Goal: Task Accomplishment & Management: Manage account settings

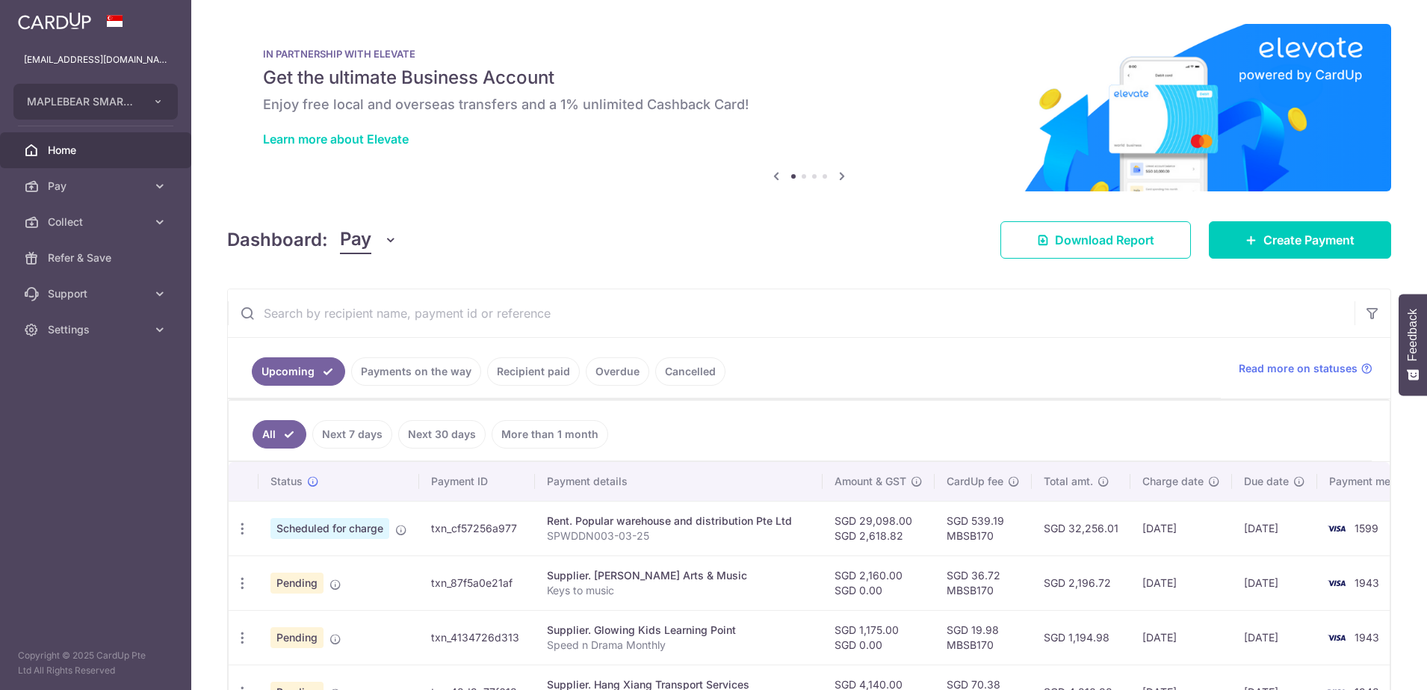
scroll to position [280, 0]
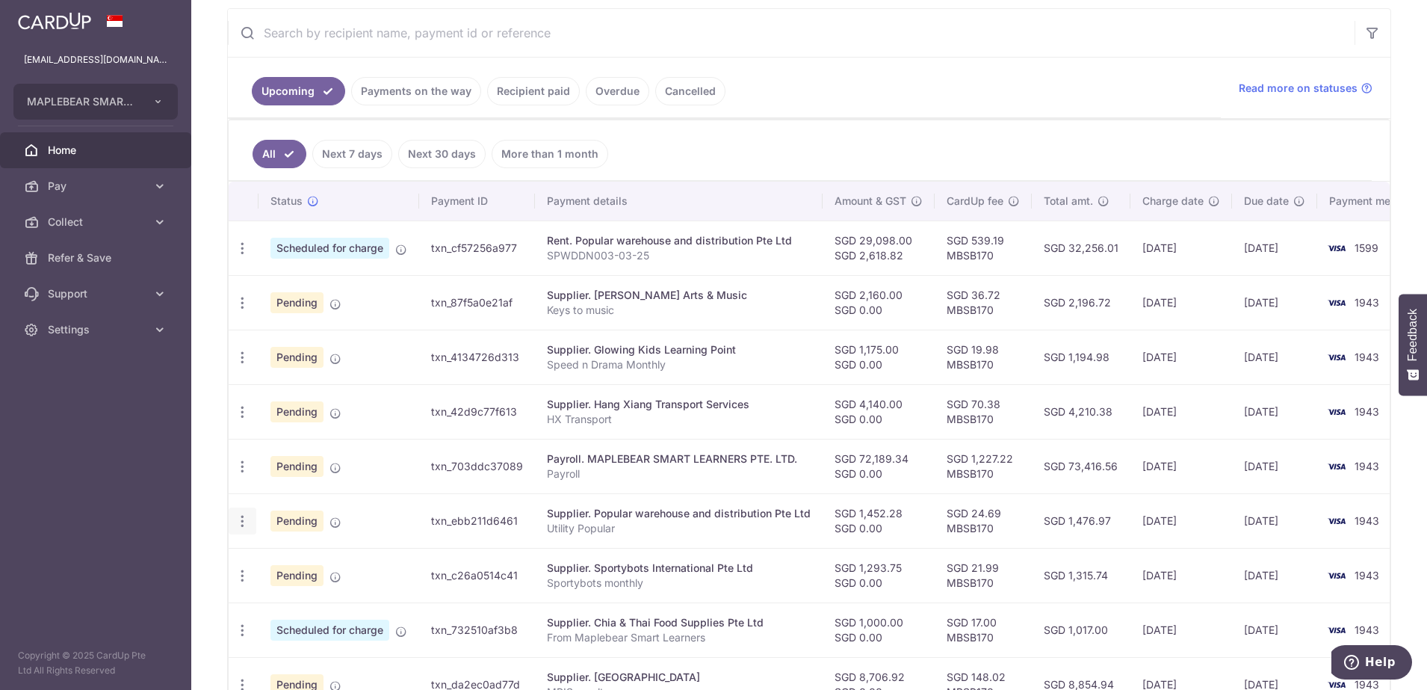
click at [248, 522] on icon "button" at bounding box center [243, 521] width 16 height 16
click at [290, 558] on span "Update payment" at bounding box center [322, 562] width 102 height 18
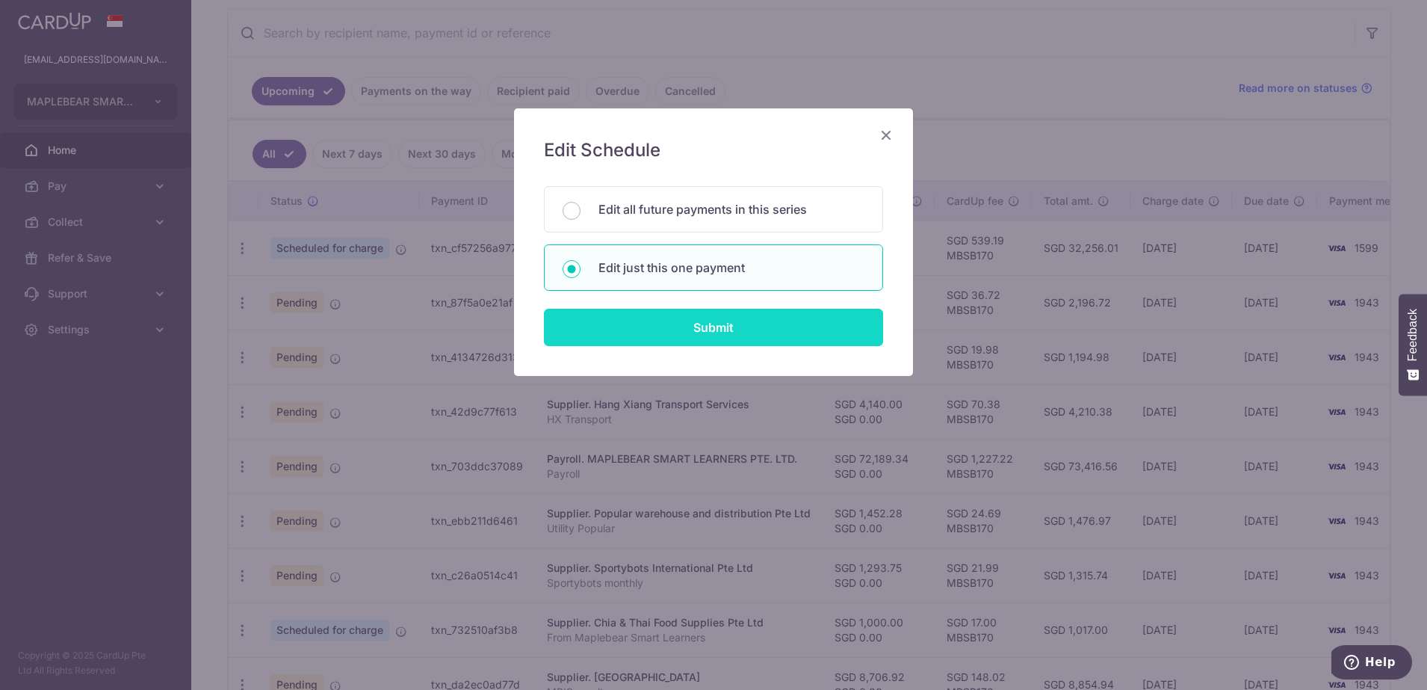
click at [609, 332] on input "Submit" at bounding box center [713, 327] width 339 height 37
radio input "true"
type input "1,452.28"
type input "0.00"
type input "[DATE]"
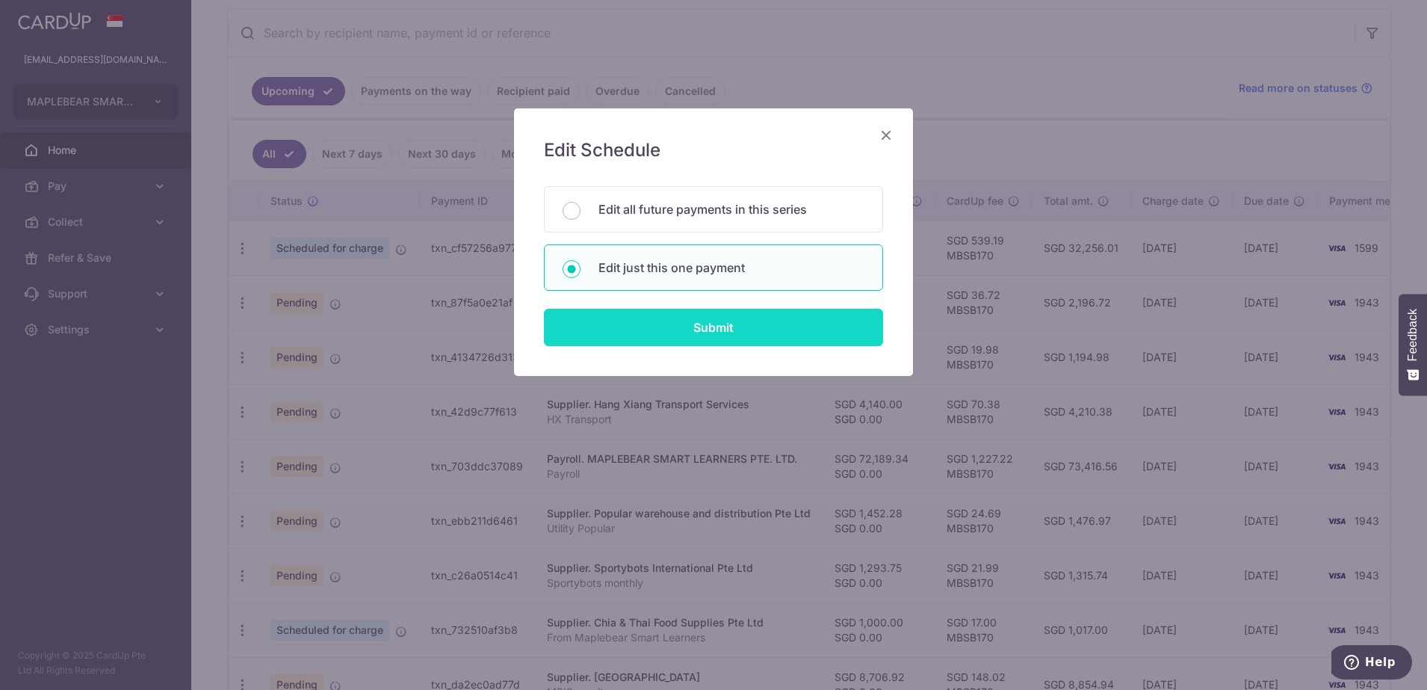
type input "Utility Popular"
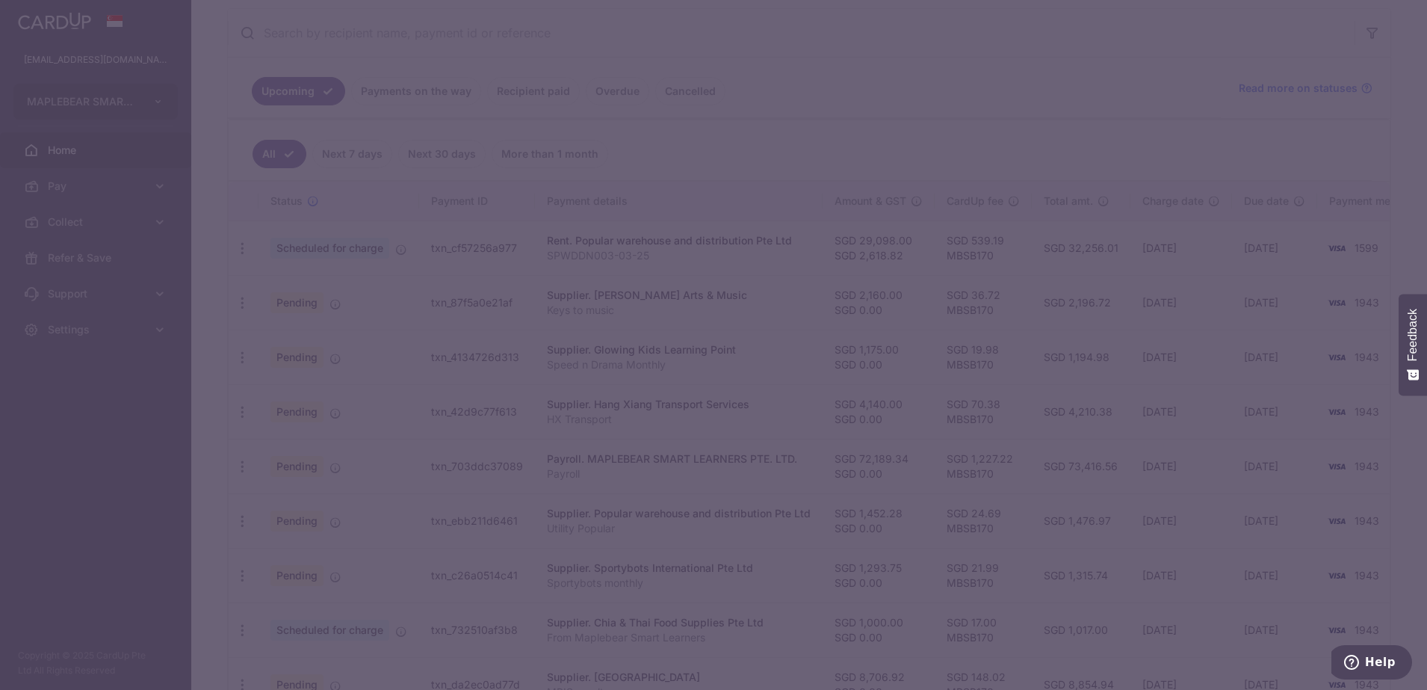
type input "MBSB170"
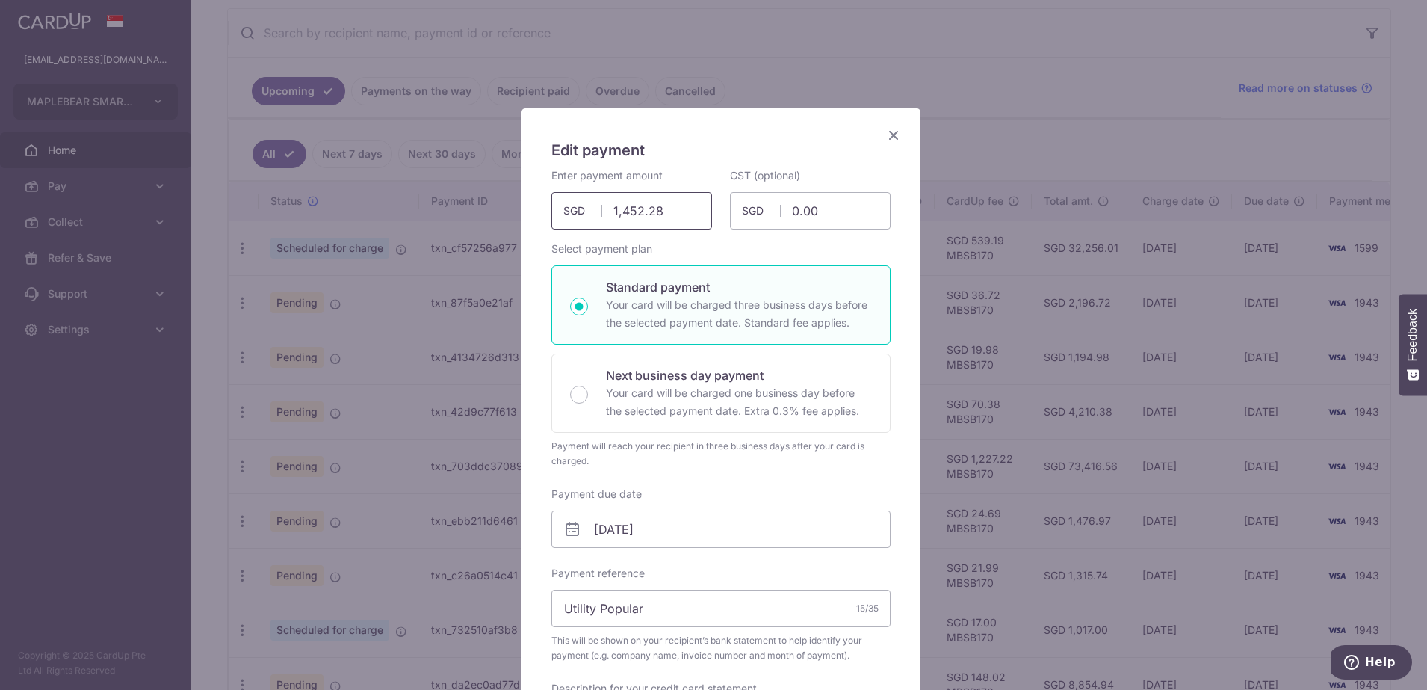
drag, startPoint x: 658, startPoint y: 211, endPoint x: 544, endPoint y: 213, distance: 113.6
click at [551, 213] on input "1,452.28" at bounding box center [631, 210] width 161 height 37
type input "1,278.69"
click at [692, 529] on input "[DATE]" at bounding box center [720, 528] width 339 height 37
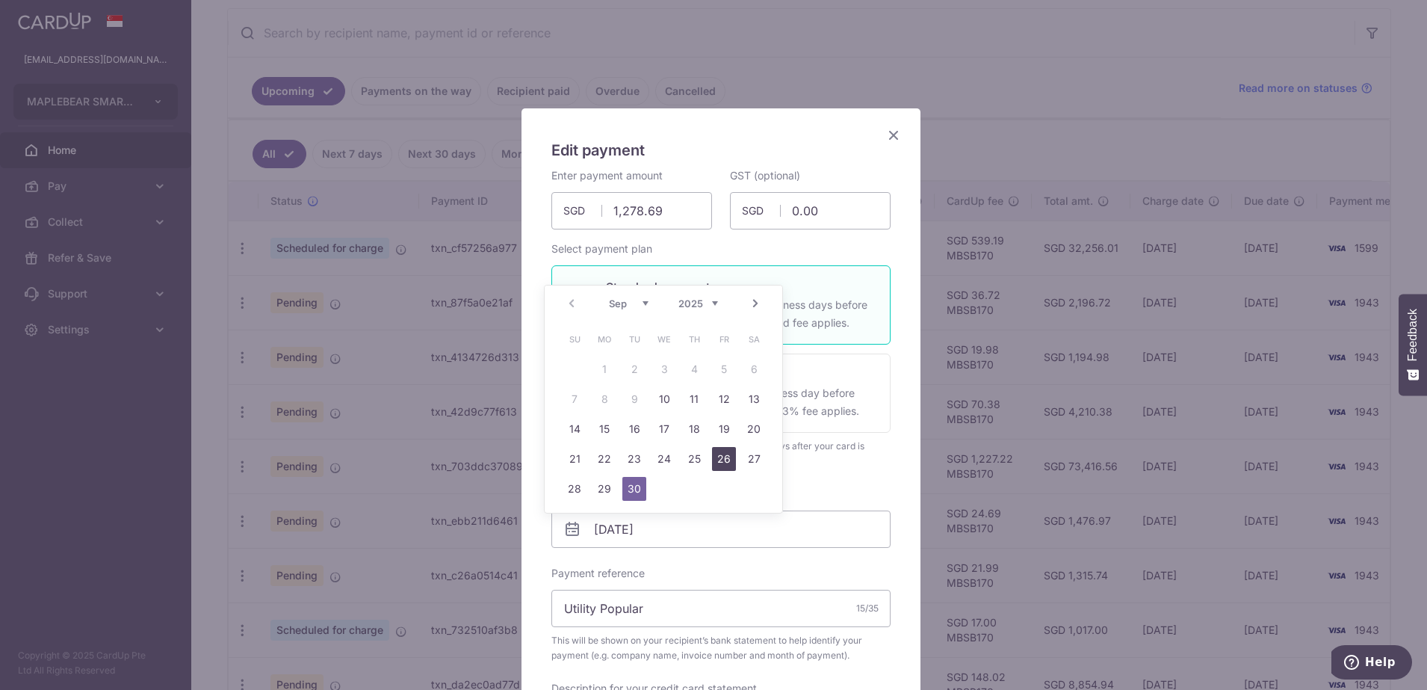
click at [729, 457] on link "26" at bounding box center [724, 459] width 24 height 24
type input "[DATE]"
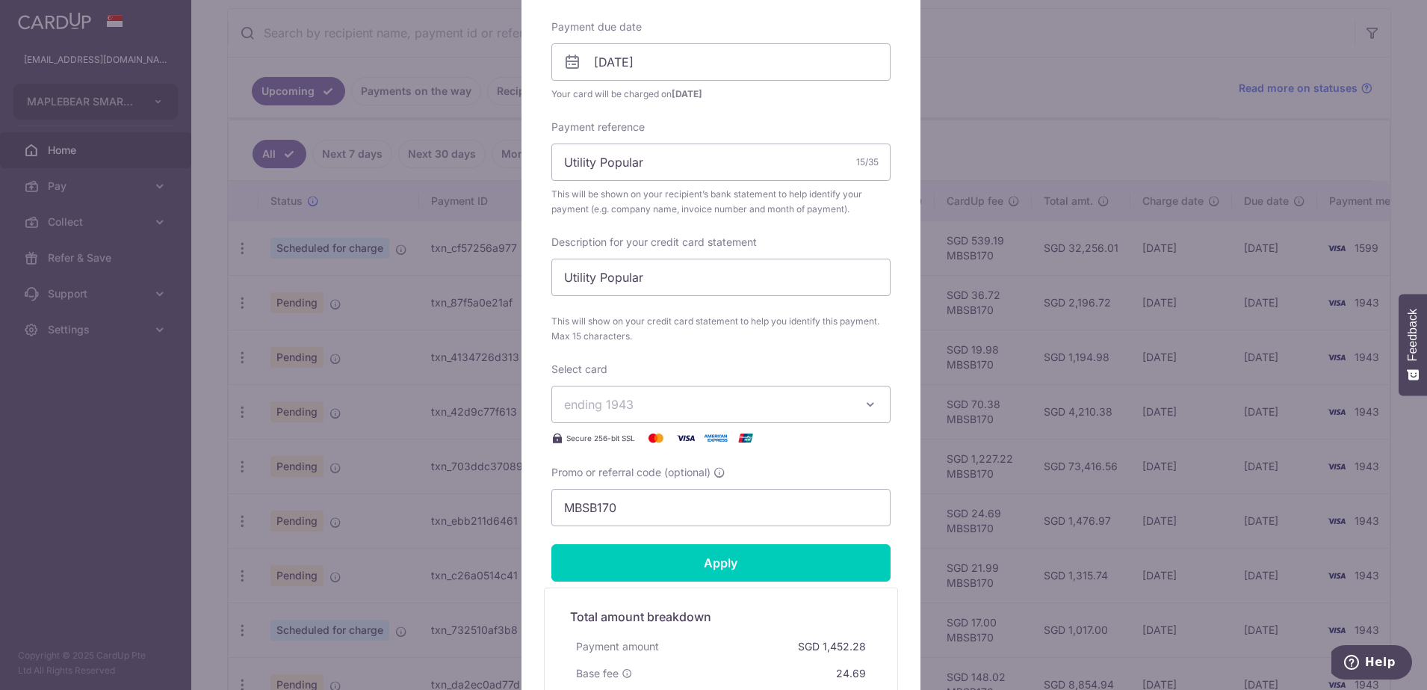
scroll to position [654, 0]
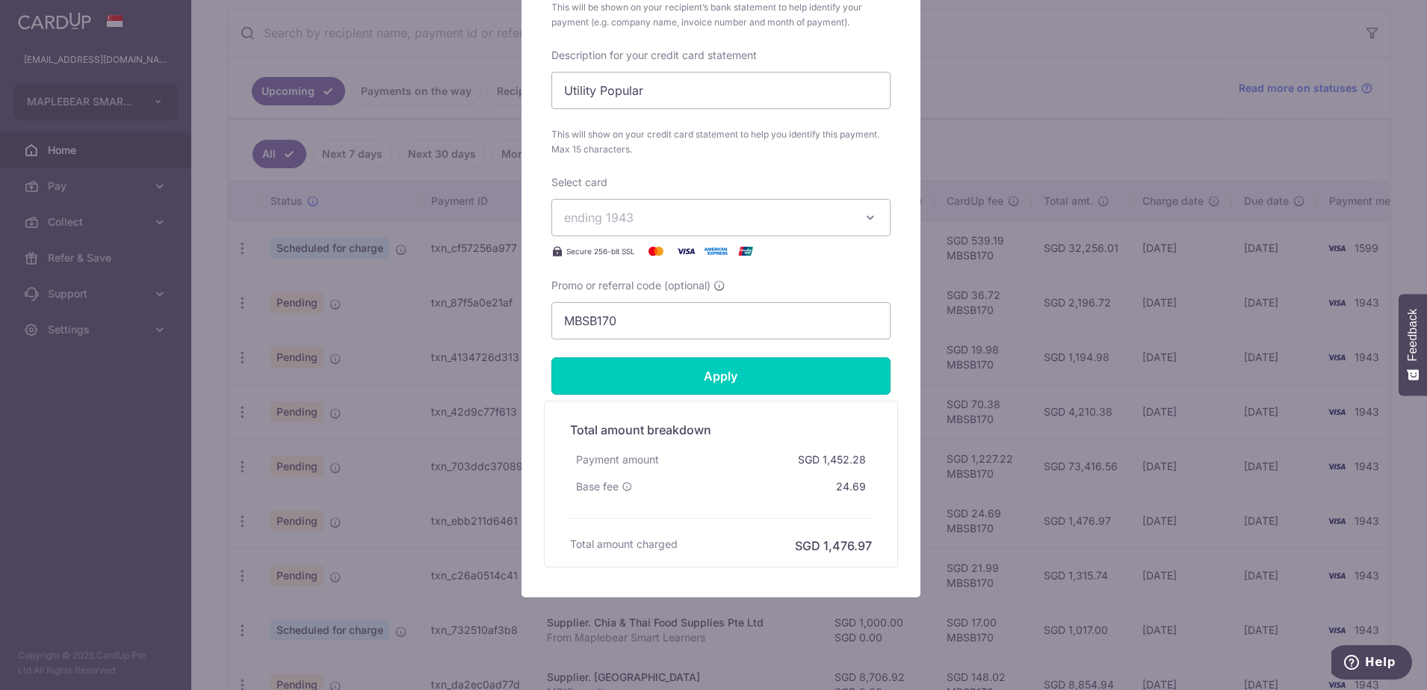
click at [729, 386] on input "Apply" at bounding box center [720, 375] width 339 height 37
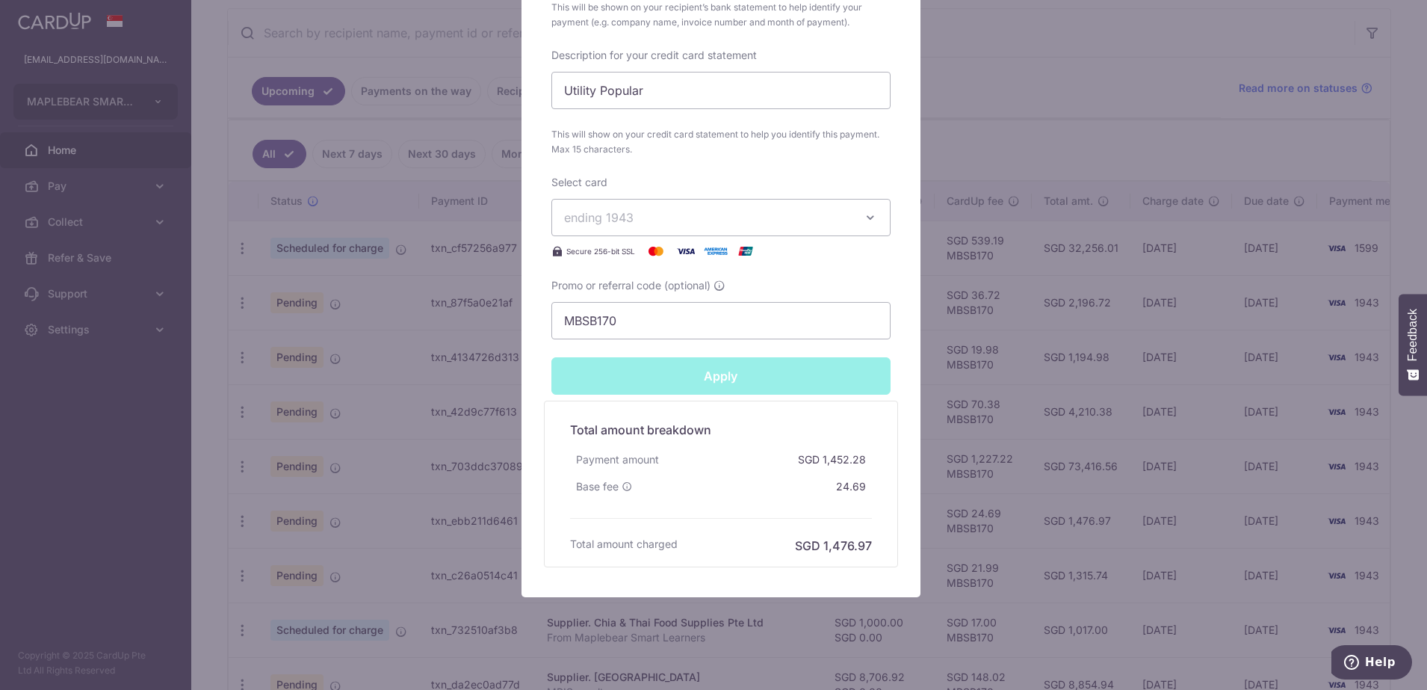
type input "Successfully Applied"
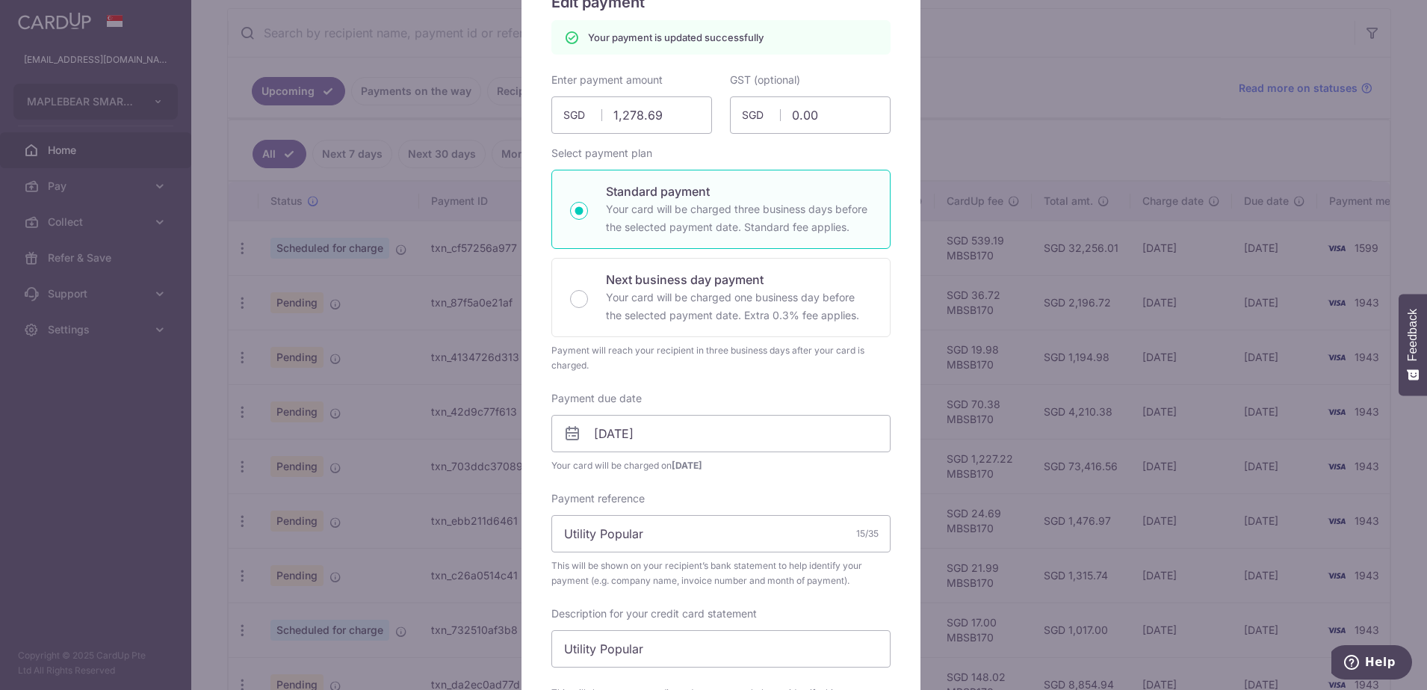
scroll to position [0, 0]
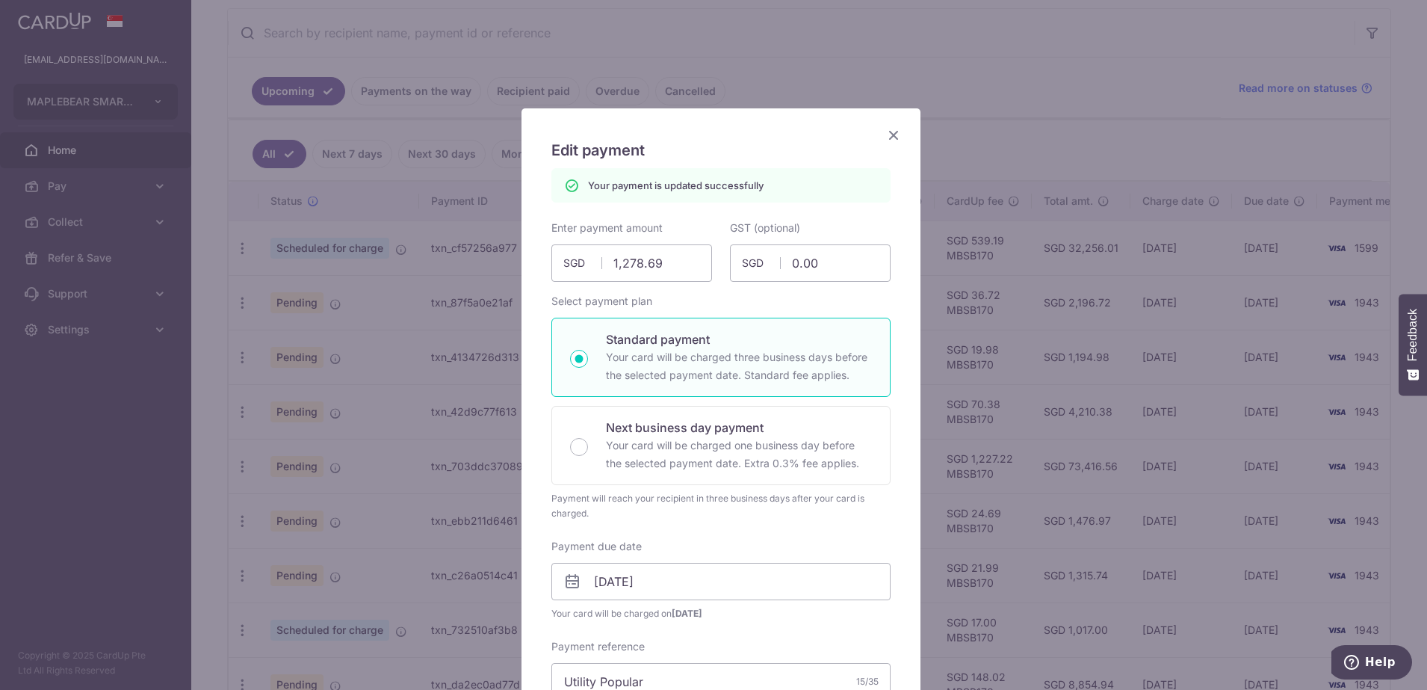
click at [885, 135] on icon "Close" at bounding box center [894, 135] width 18 height 19
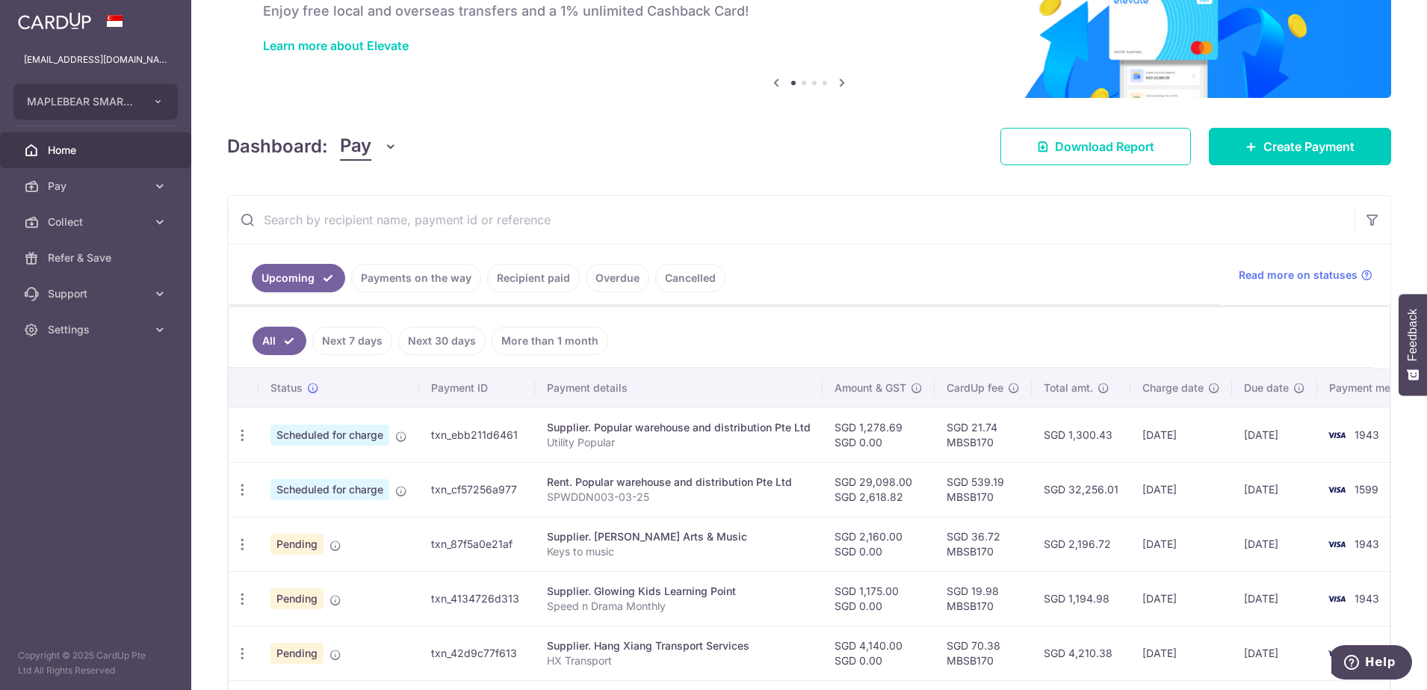
scroll to position [187, 0]
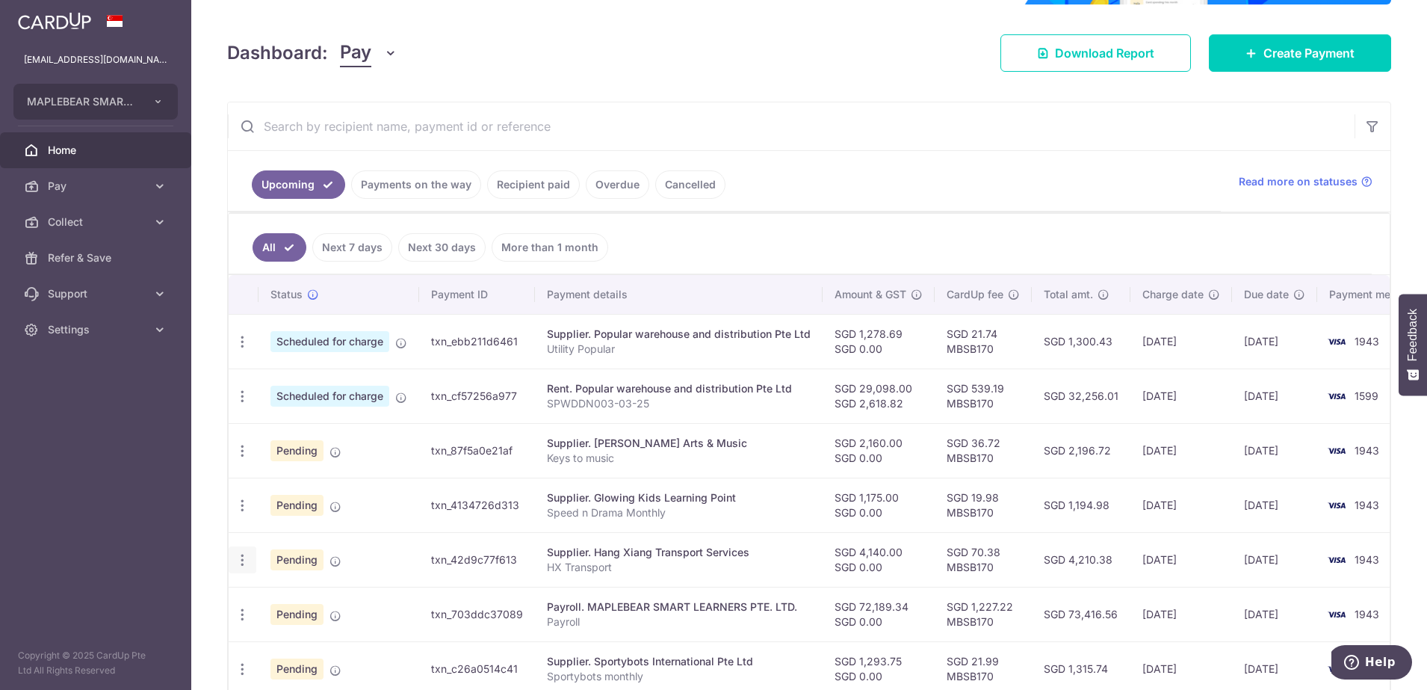
click at [244, 564] on icon "button" at bounding box center [243, 560] width 16 height 16
click at [291, 675] on span "Upload doc" at bounding box center [322, 674] width 102 height 18
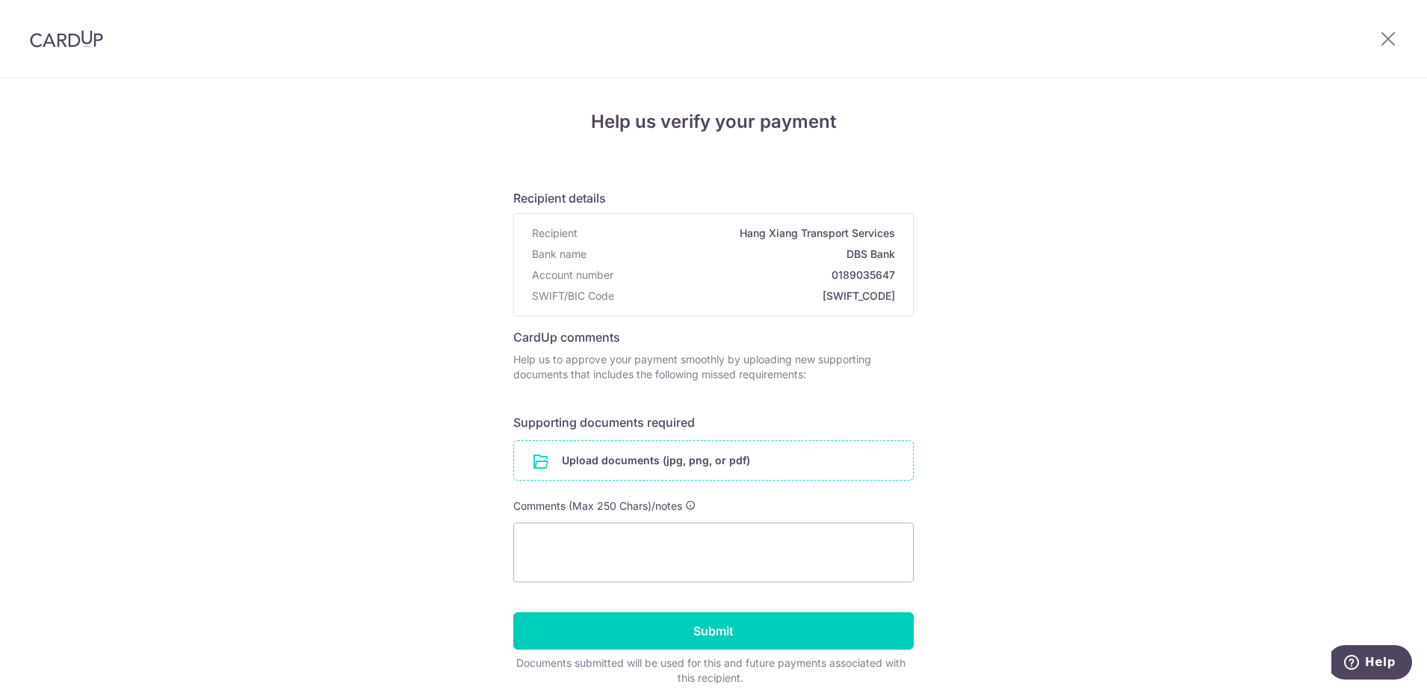
click at [694, 458] on input "file" at bounding box center [713, 460] width 399 height 39
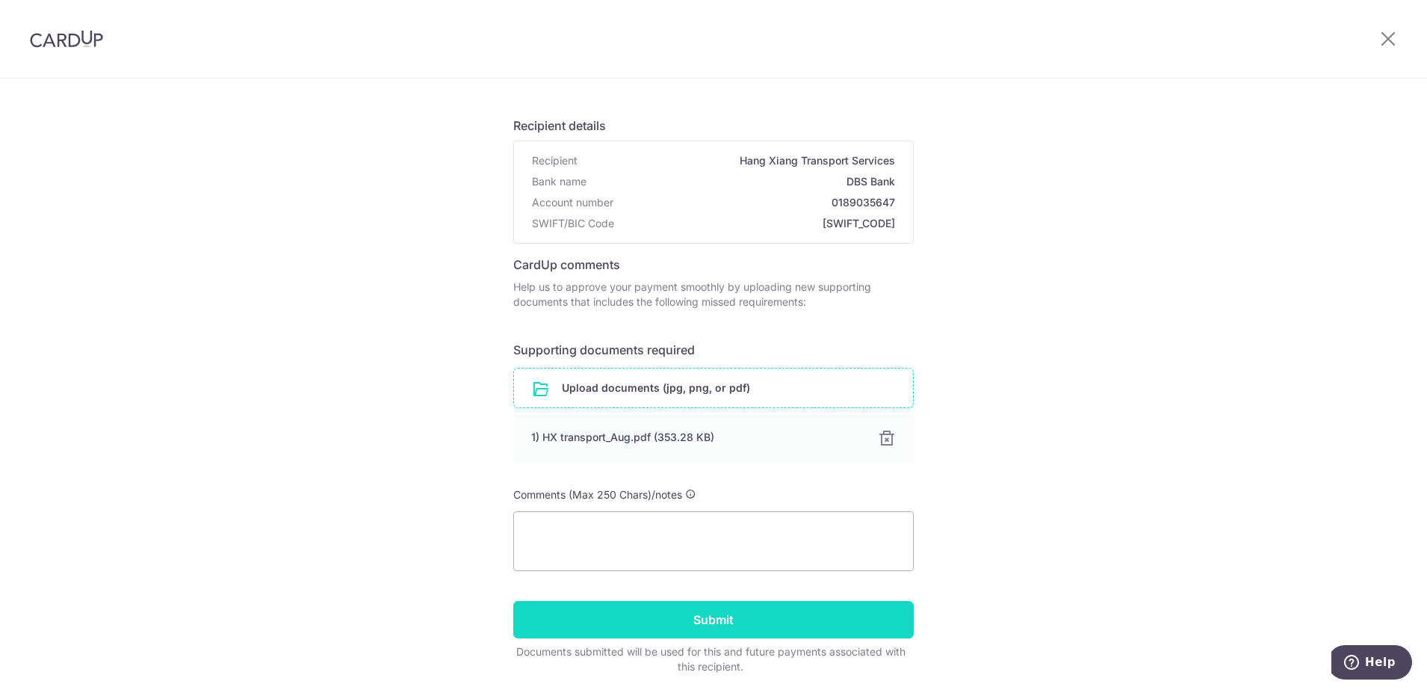
scroll to position [127, 0]
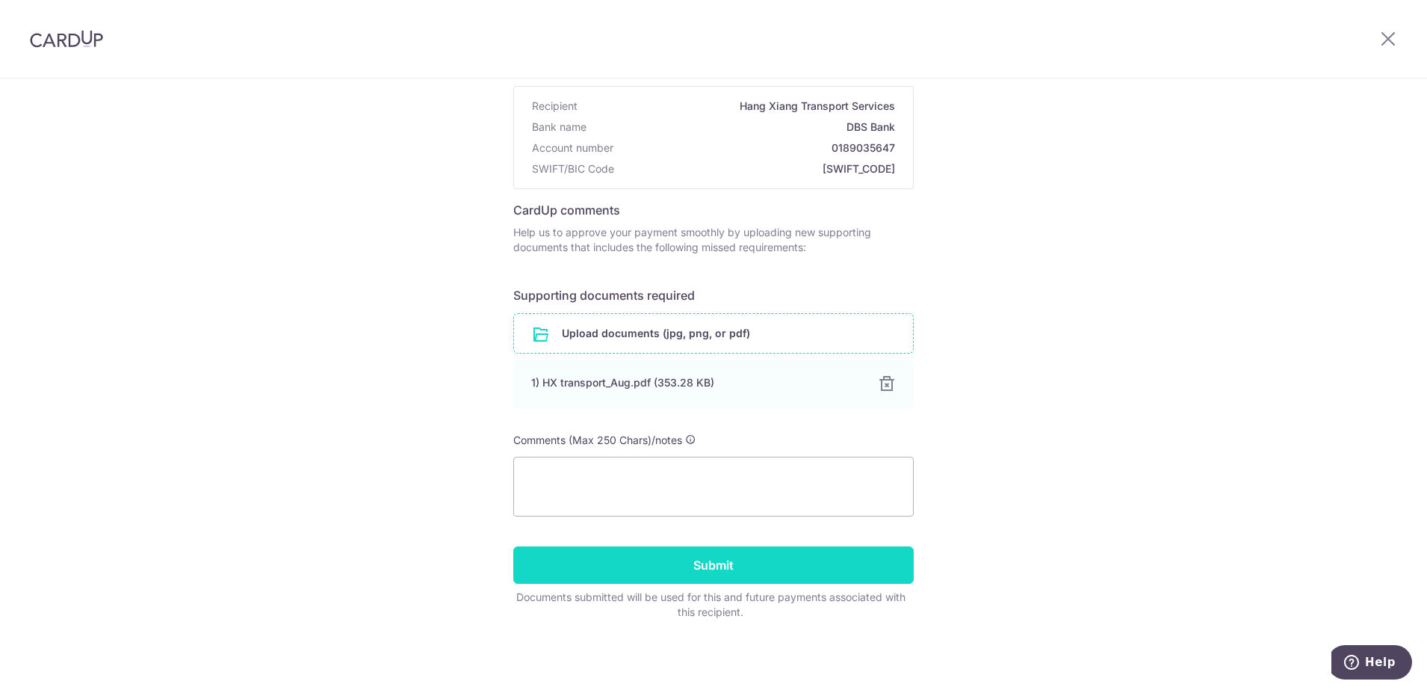
click at [760, 577] on input "Submit" at bounding box center [713, 564] width 401 height 37
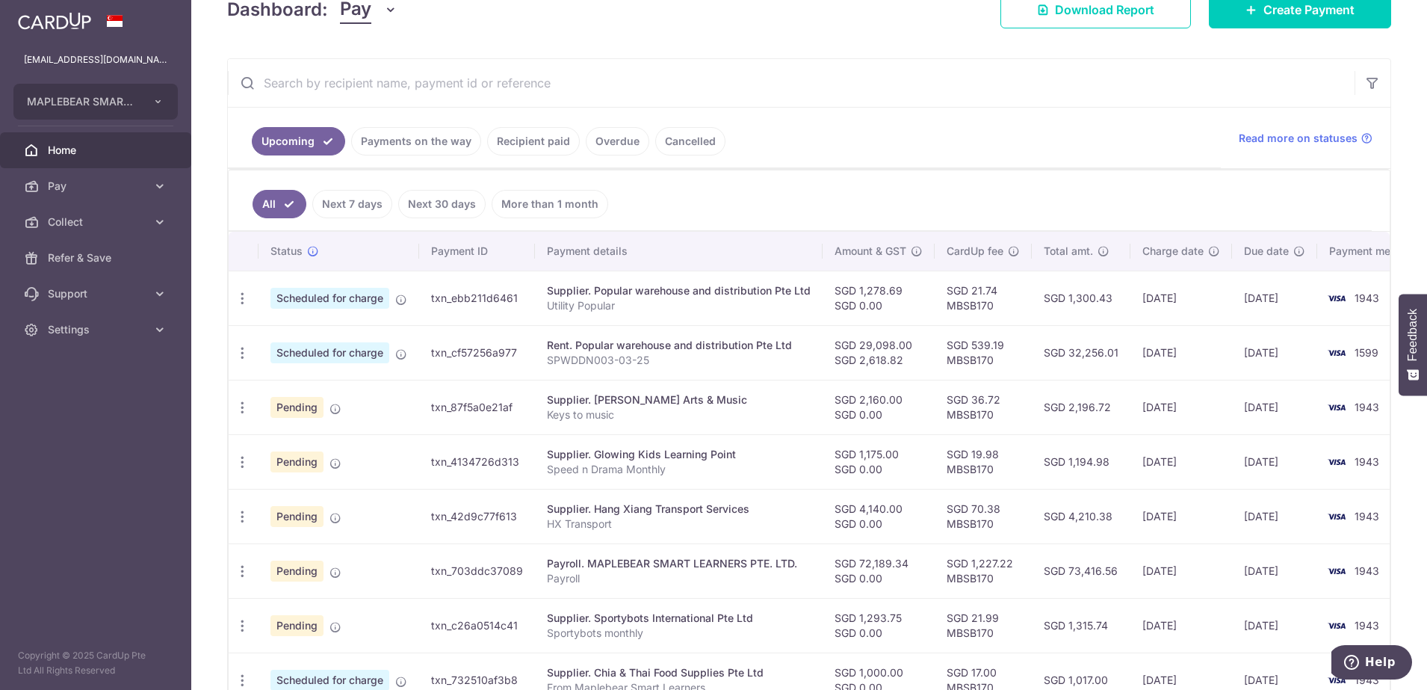
scroll to position [280, 0]
click at [243, 519] on icon "button" at bounding box center [243, 516] width 16 height 16
click at [293, 563] on span "Update payment" at bounding box center [322, 557] width 102 height 18
radio input "true"
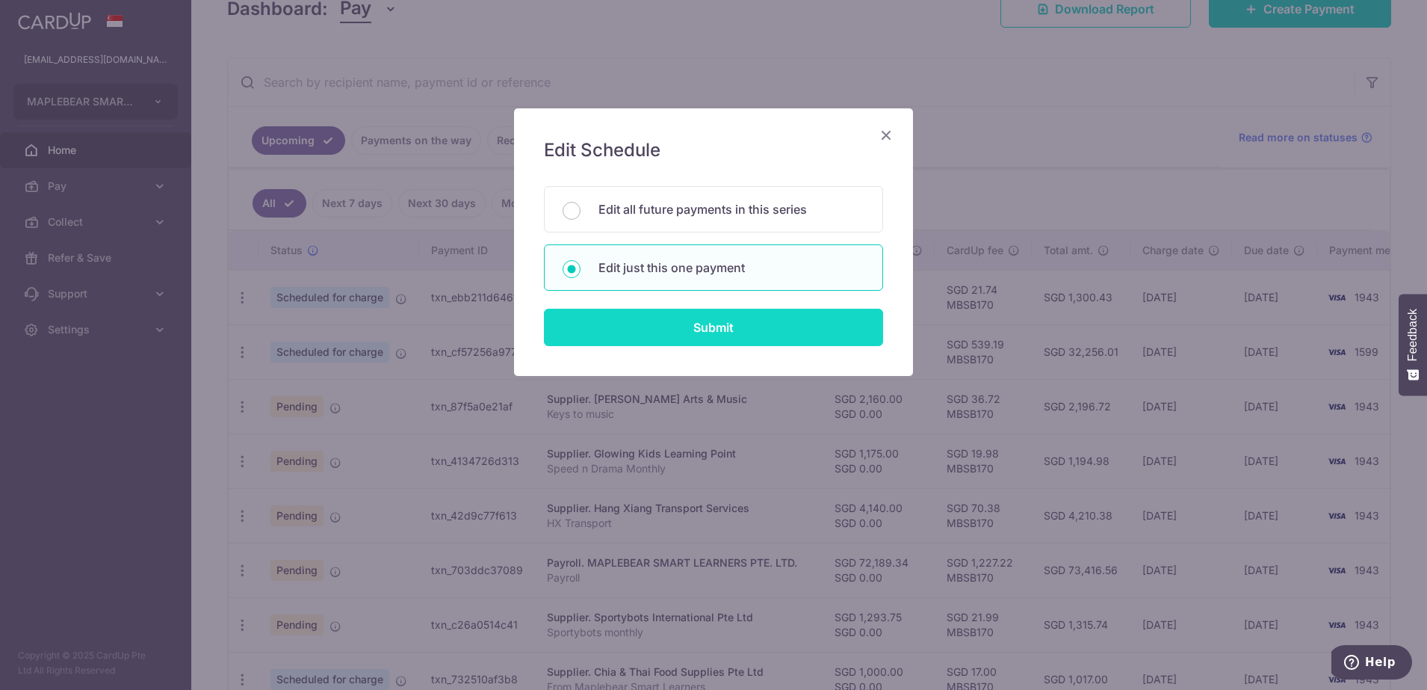
click at [664, 330] on input "Submit" at bounding box center [713, 327] width 339 height 37
radio input "true"
type input "4,140.00"
type input "0.00"
type input "[DATE]"
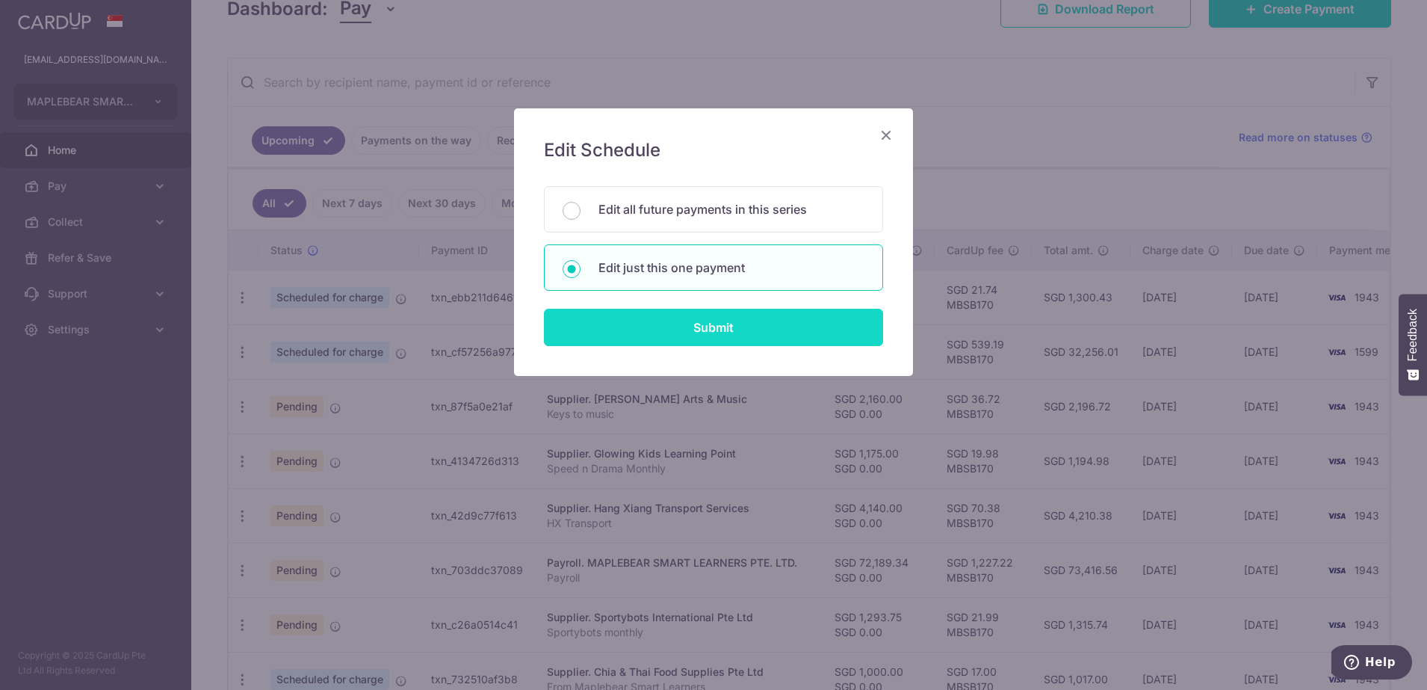
type input "HX Transport"
type input "HXTransport Jul"
type input "MBSB170"
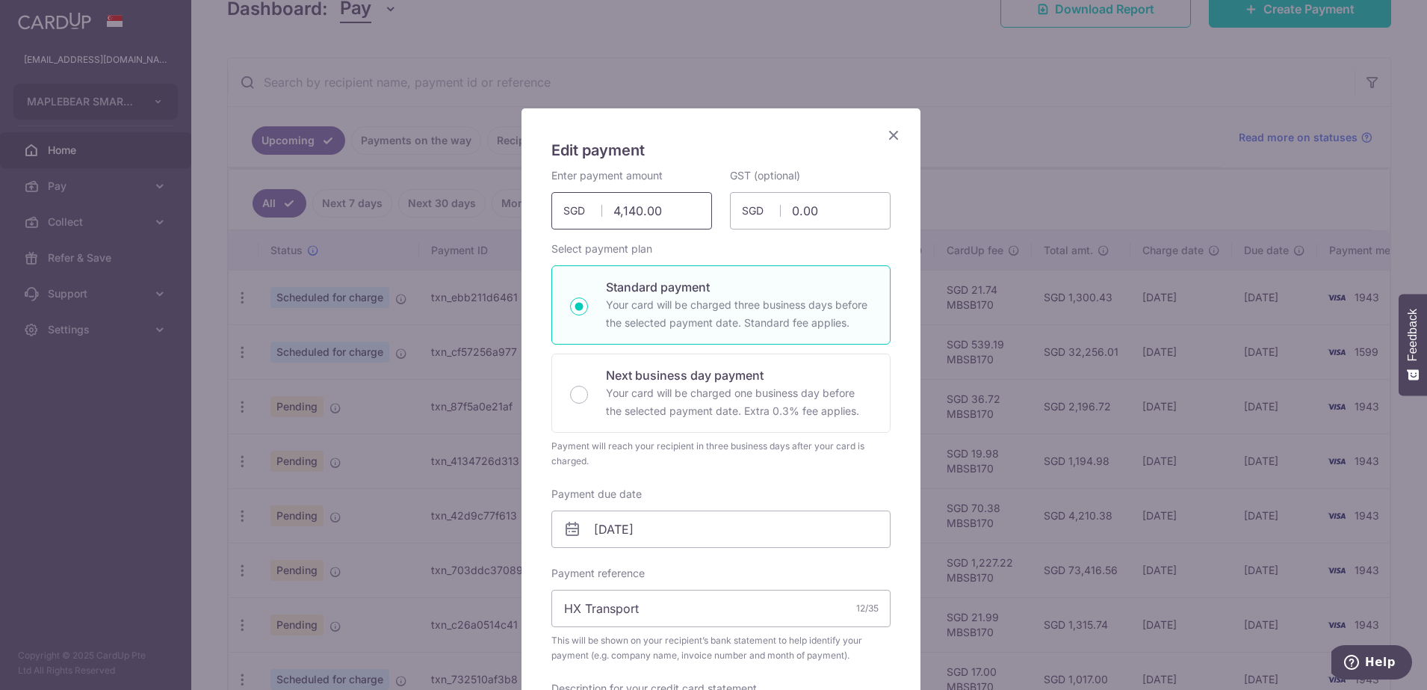
drag, startPoint x: 664, startPoint y: 216, endPoint x: 452, endPoint y: 211, distance: 211.5
click at [452, 211] on div "Edit payment By clicking apply, you will make changes to all payments to Hang X…" at bounding box center [713, 345] width 1427 height 690
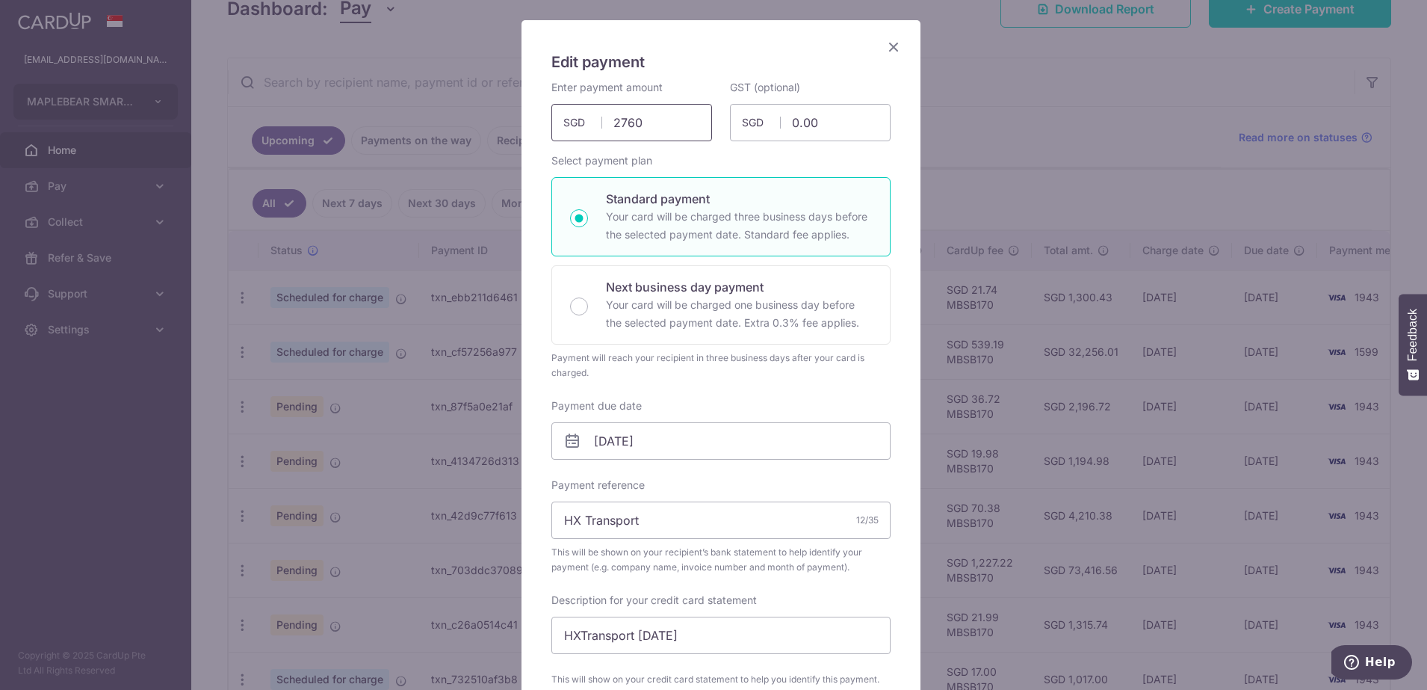
scroll to position [187, 0]
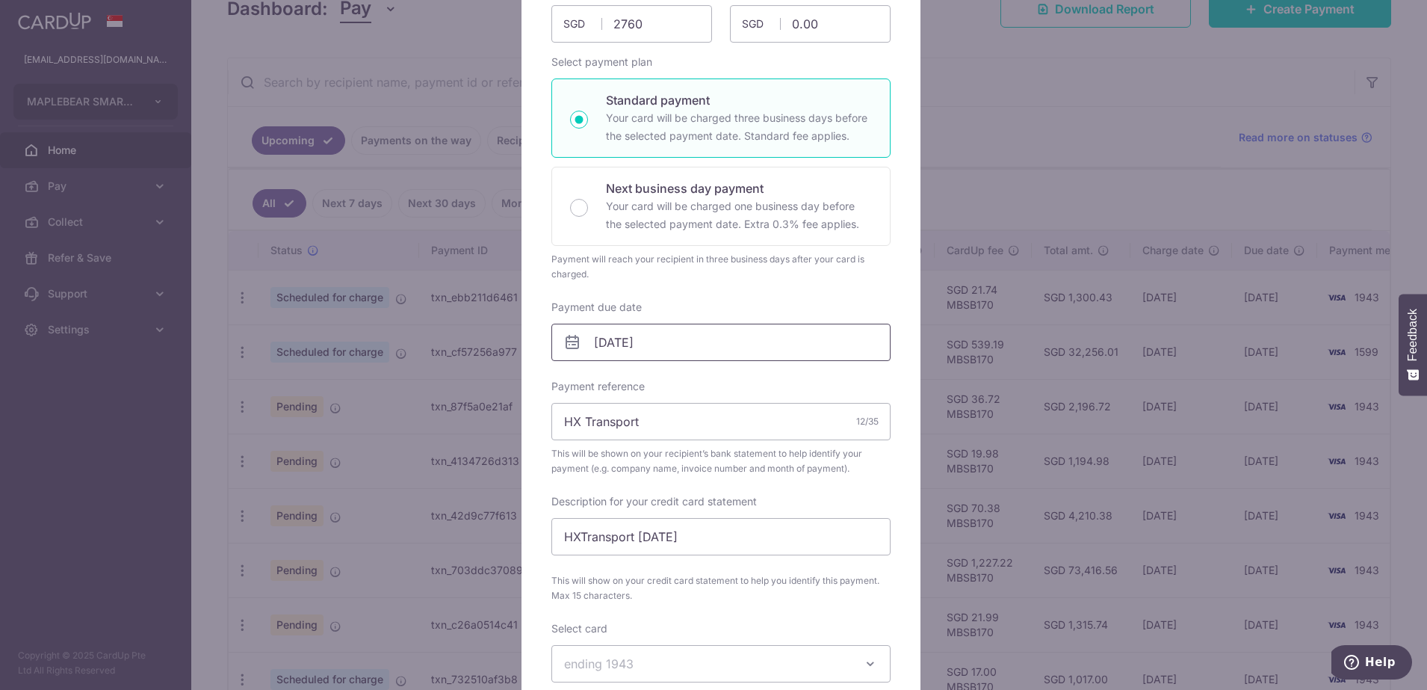
type input "2,760.00"
click at [687, 338] on input "[DATE]" at bounding box center [720, 342] width 339 height 37
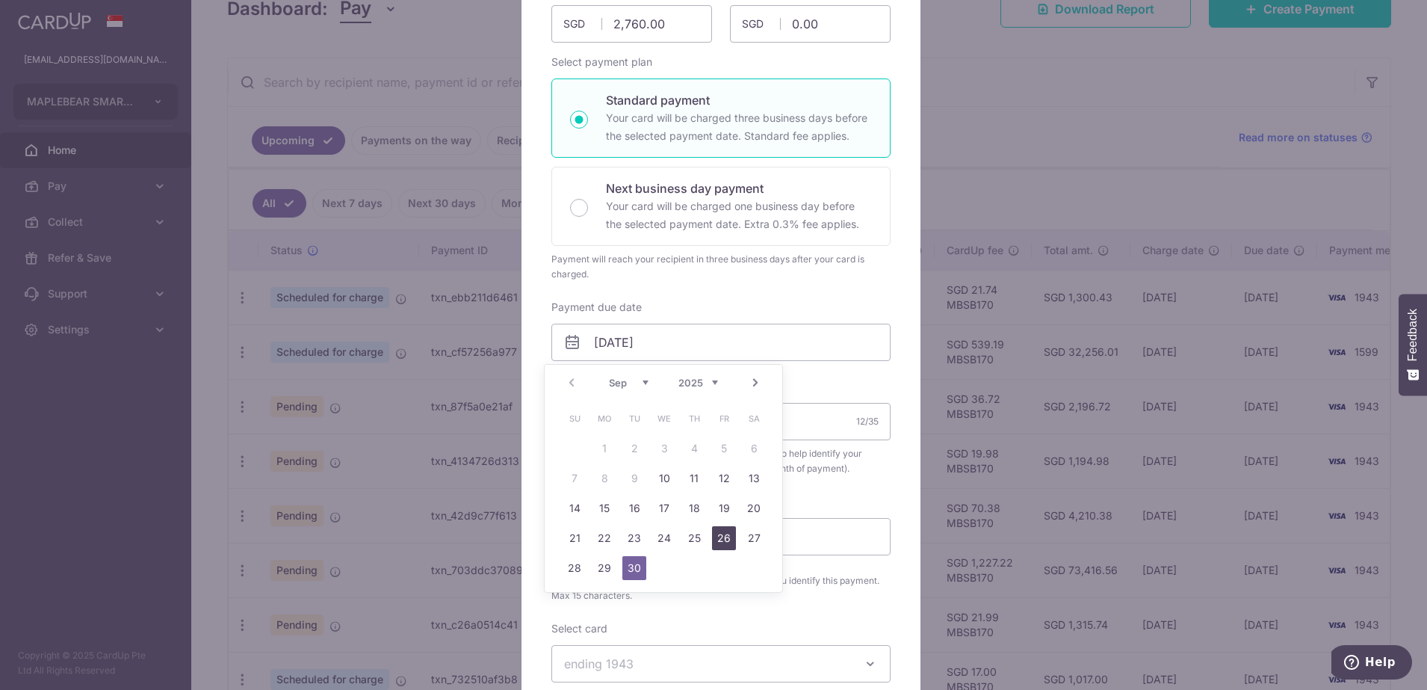
click at [729, 534] on link "26" at bounding box center [724, 538] width 24 height 24
type input "[DATE]"
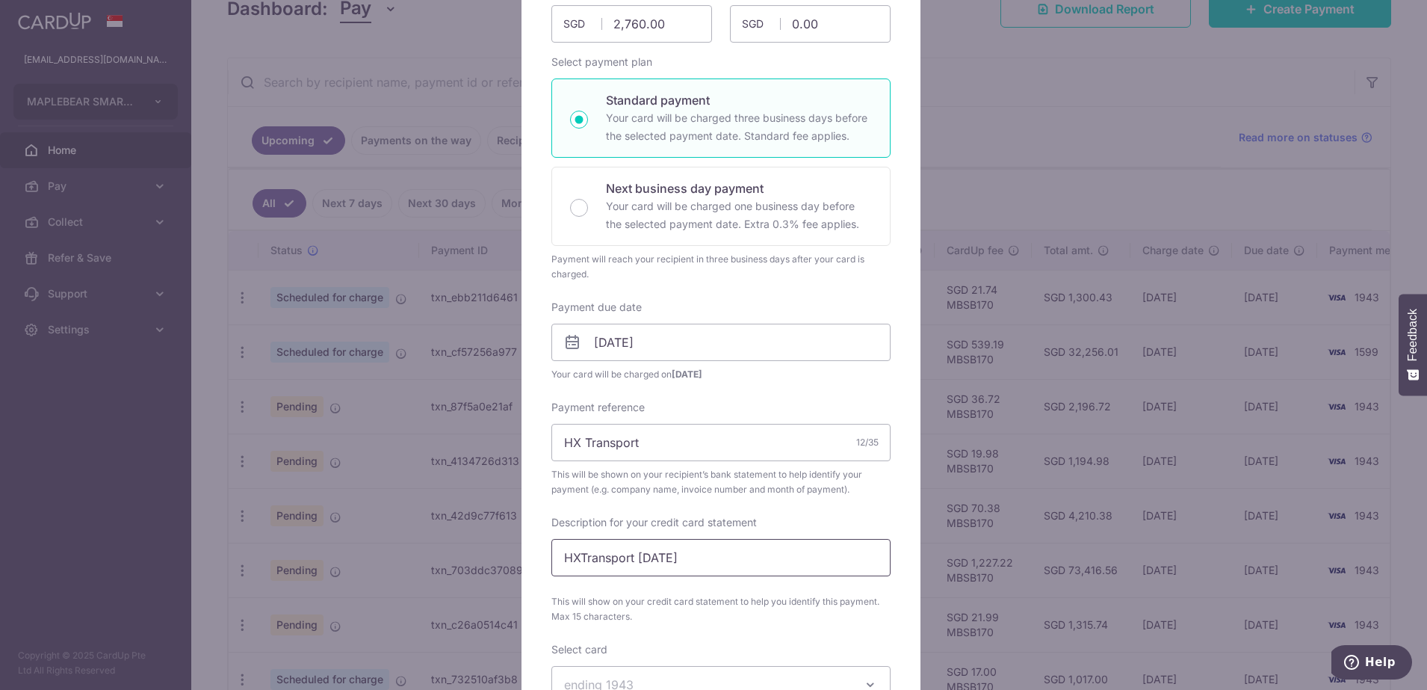
click at [659, 557] on input "HXTransport Jul" at bounding box center [720, 557] width 339 height 37
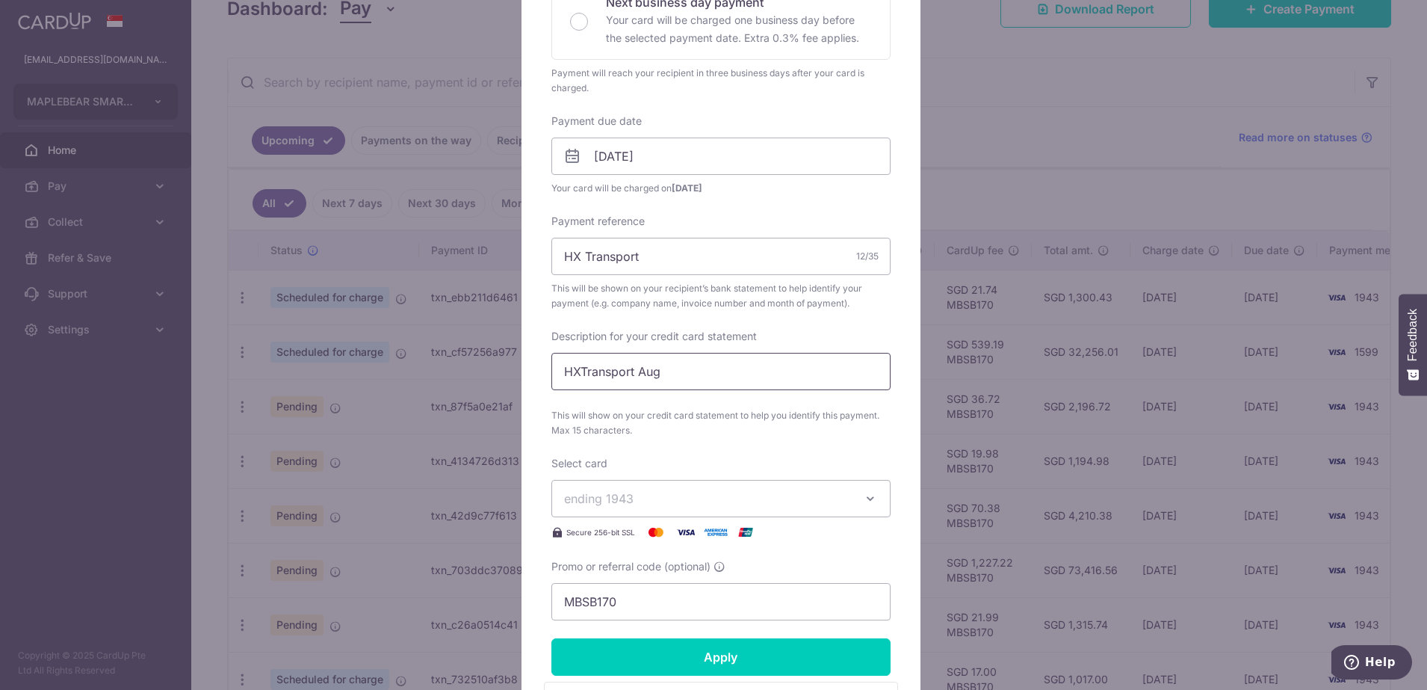
scroll to position [374, 0]
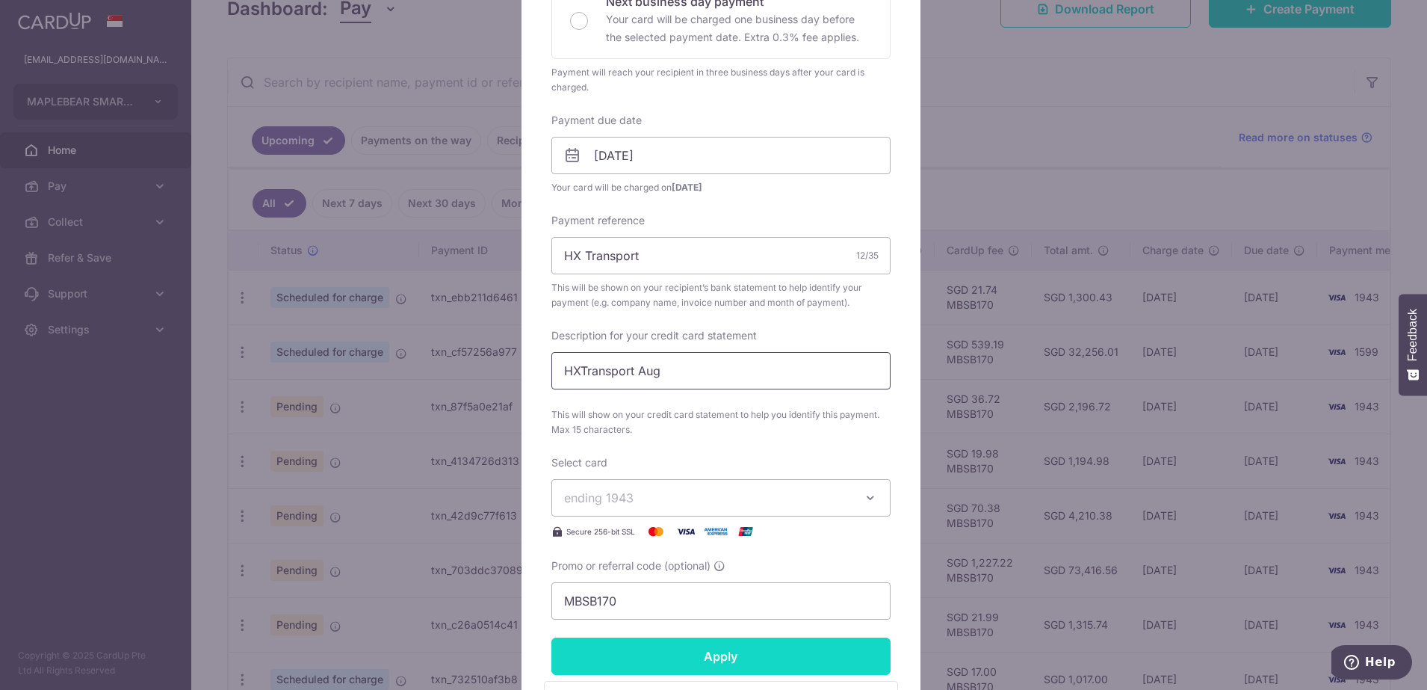
type input "HXTransport Aug"
click at [696, 655] on input "Apply" at bounding box center [720, 655] width 339 height 37
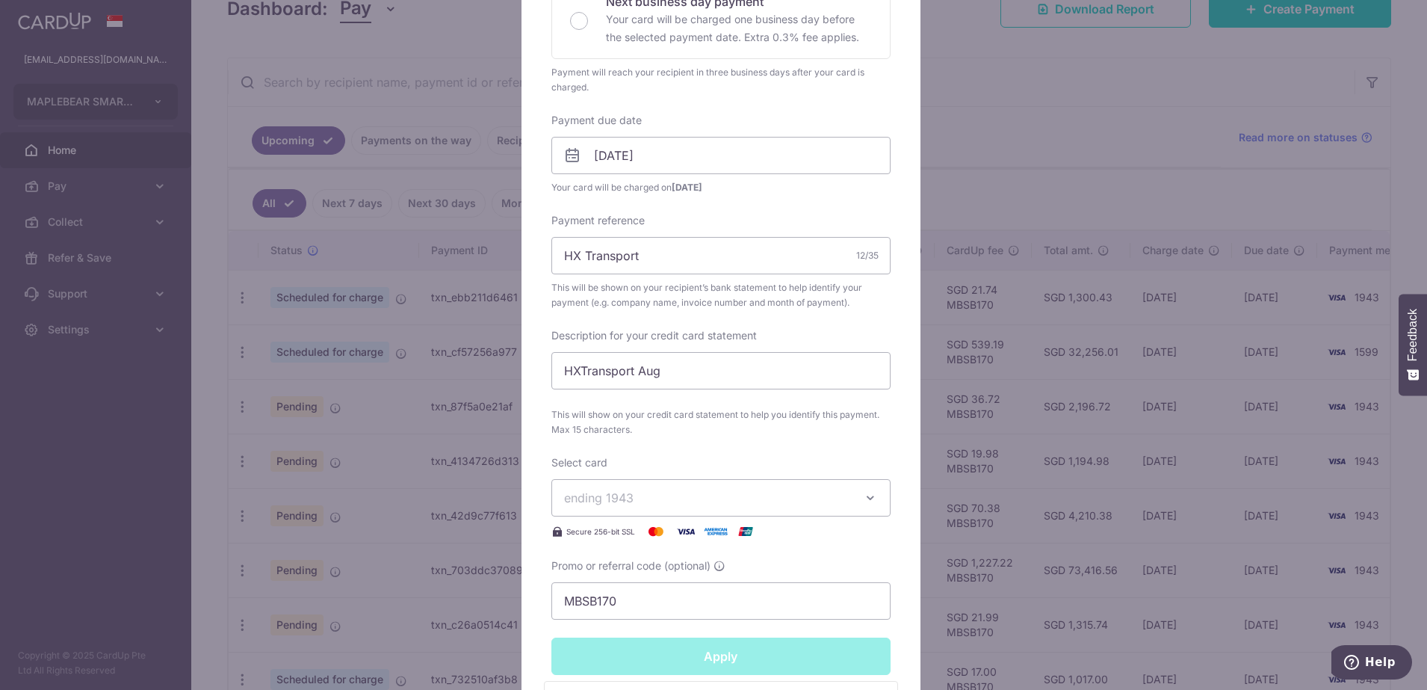
type input "Successfully Applied"
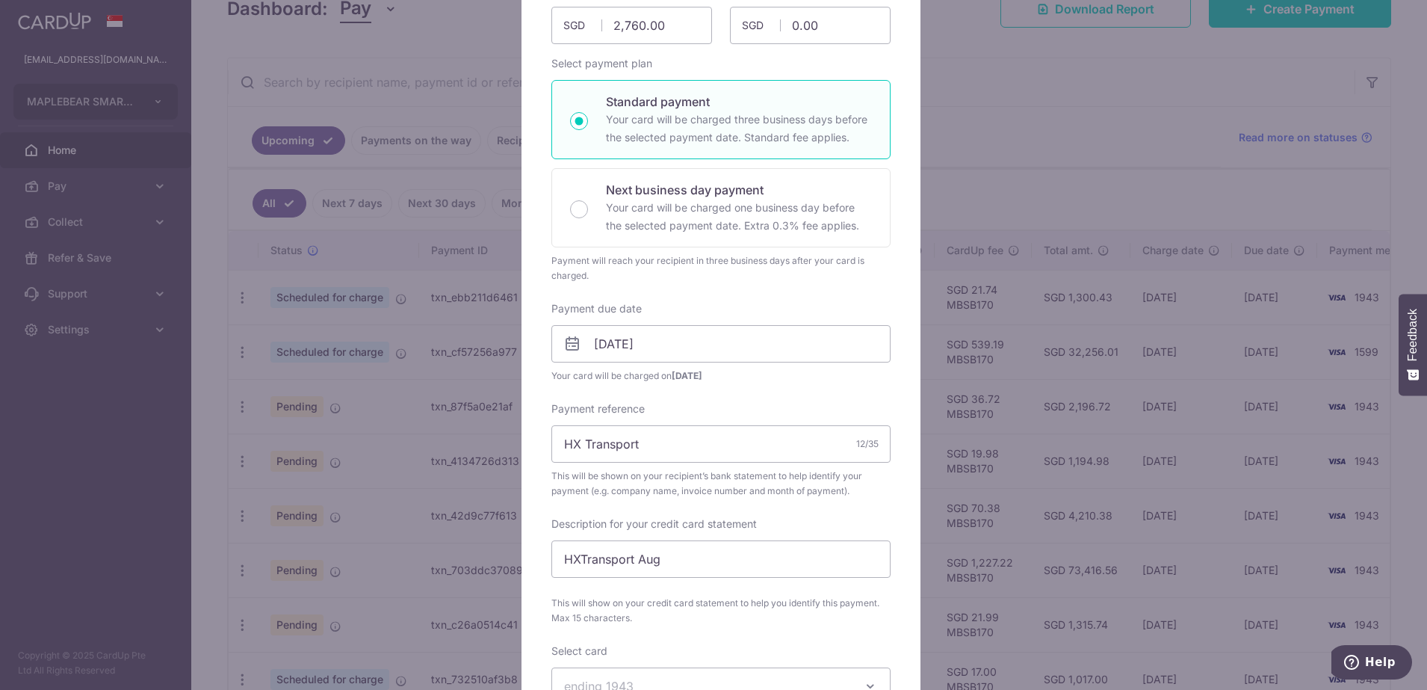
scroll to position [68, 0]
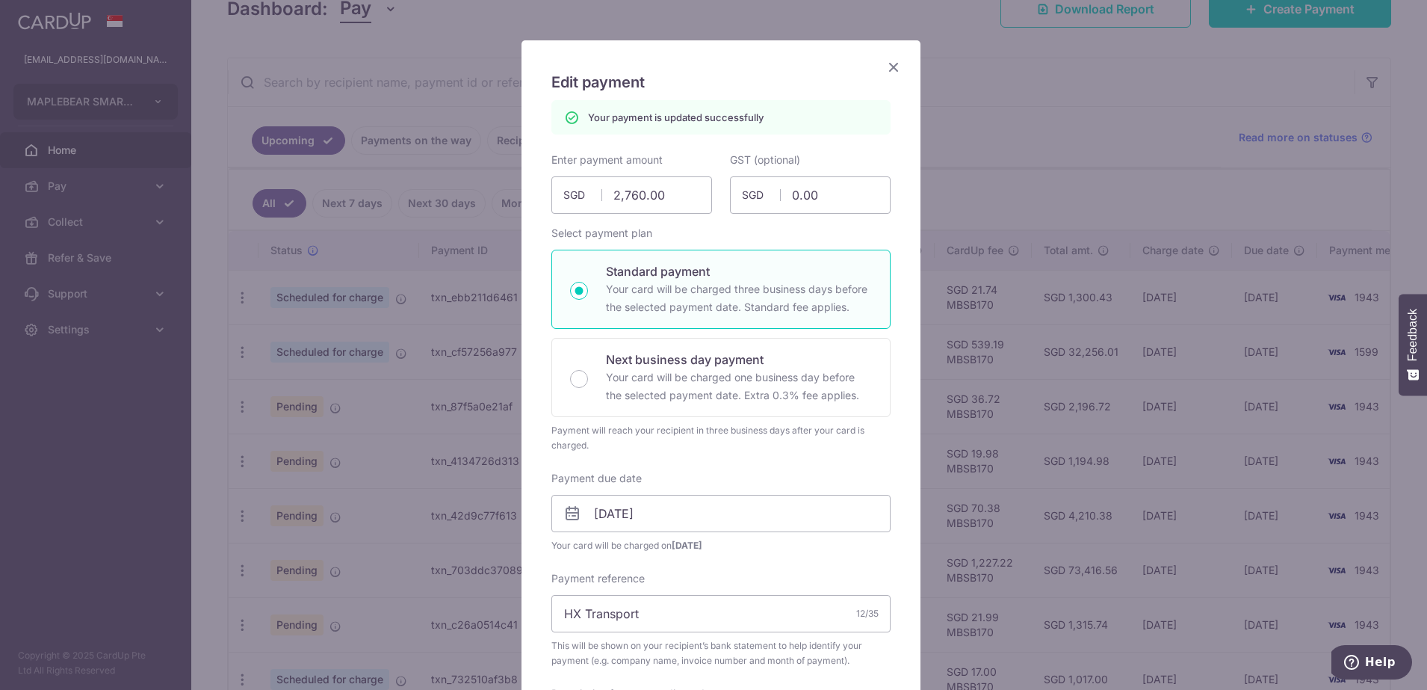
click at [890, 66] on icon "Close" at bounding box center [894, 67] width 18 height 19
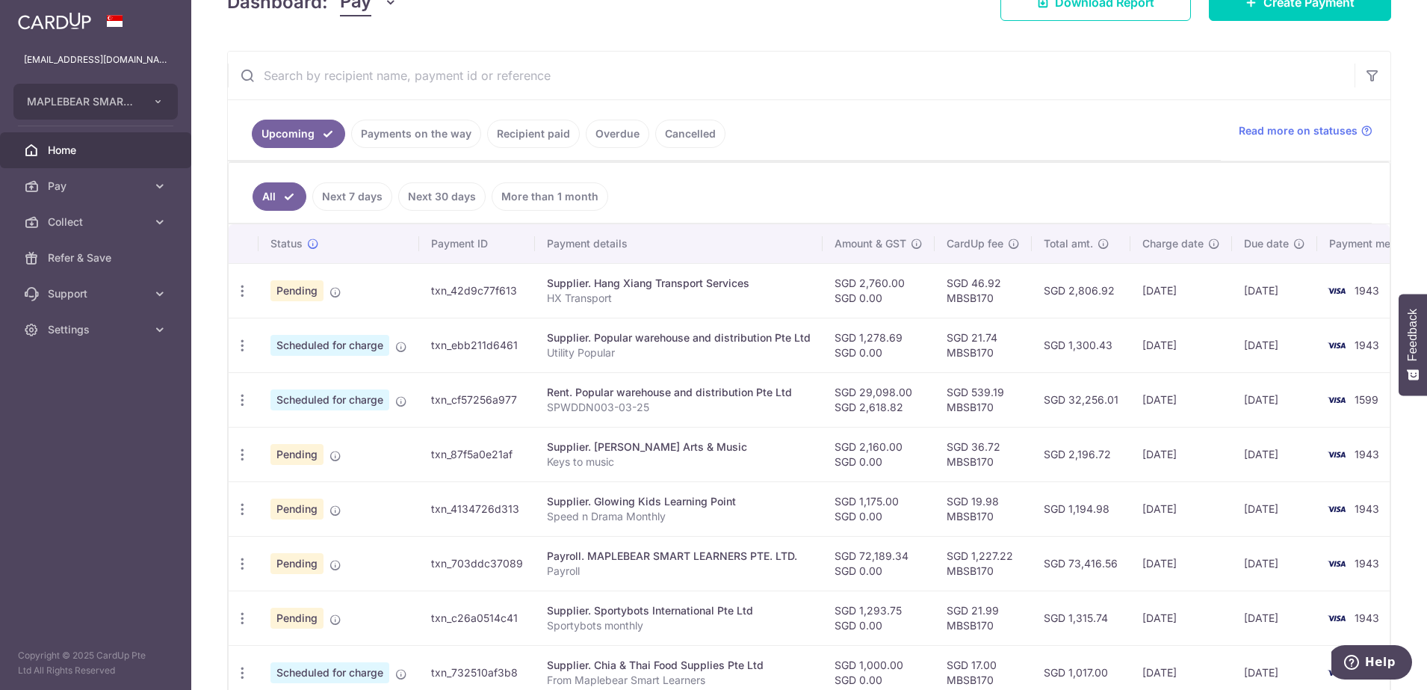
scroll to position [280, 0]
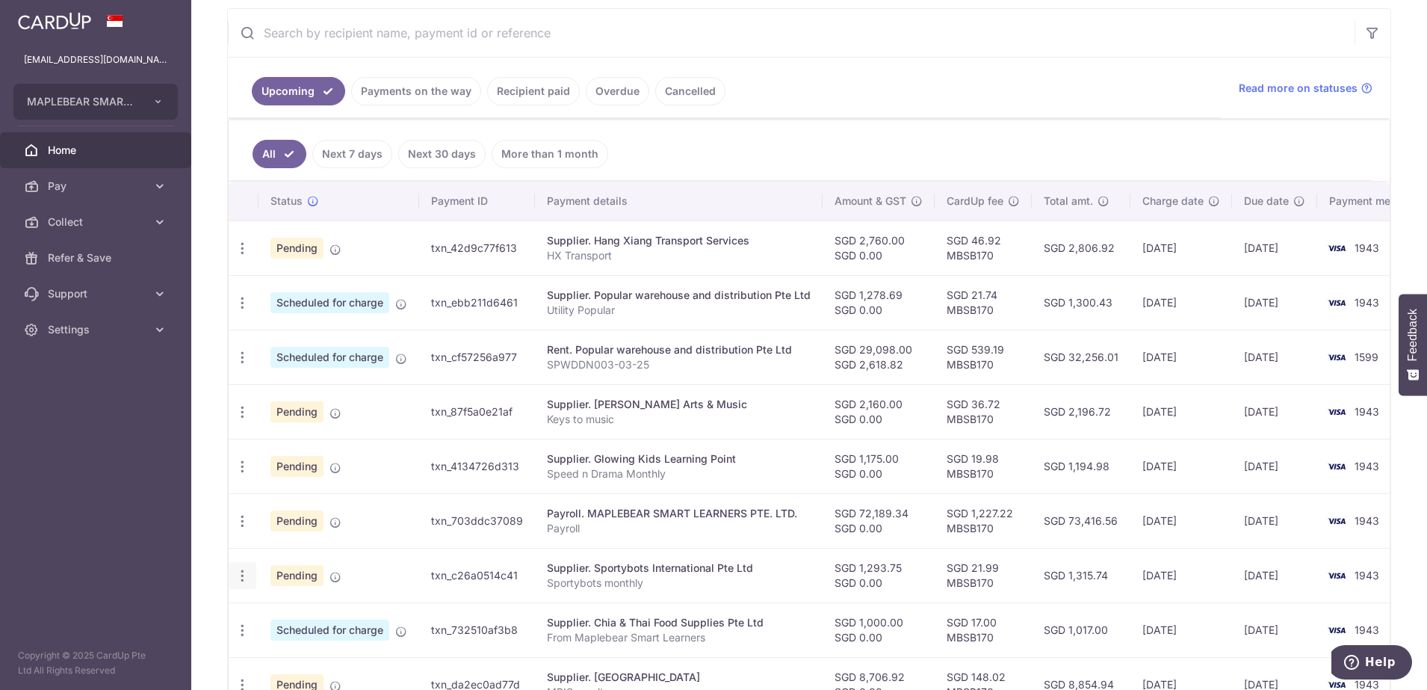
click at [239, 578] on icon "button" at bounding box center [243, 576] width 16 height 16
click at [293, 622] on span "Update payment" at bounding box center [322, 616] width 102 height 18
radio input "true"
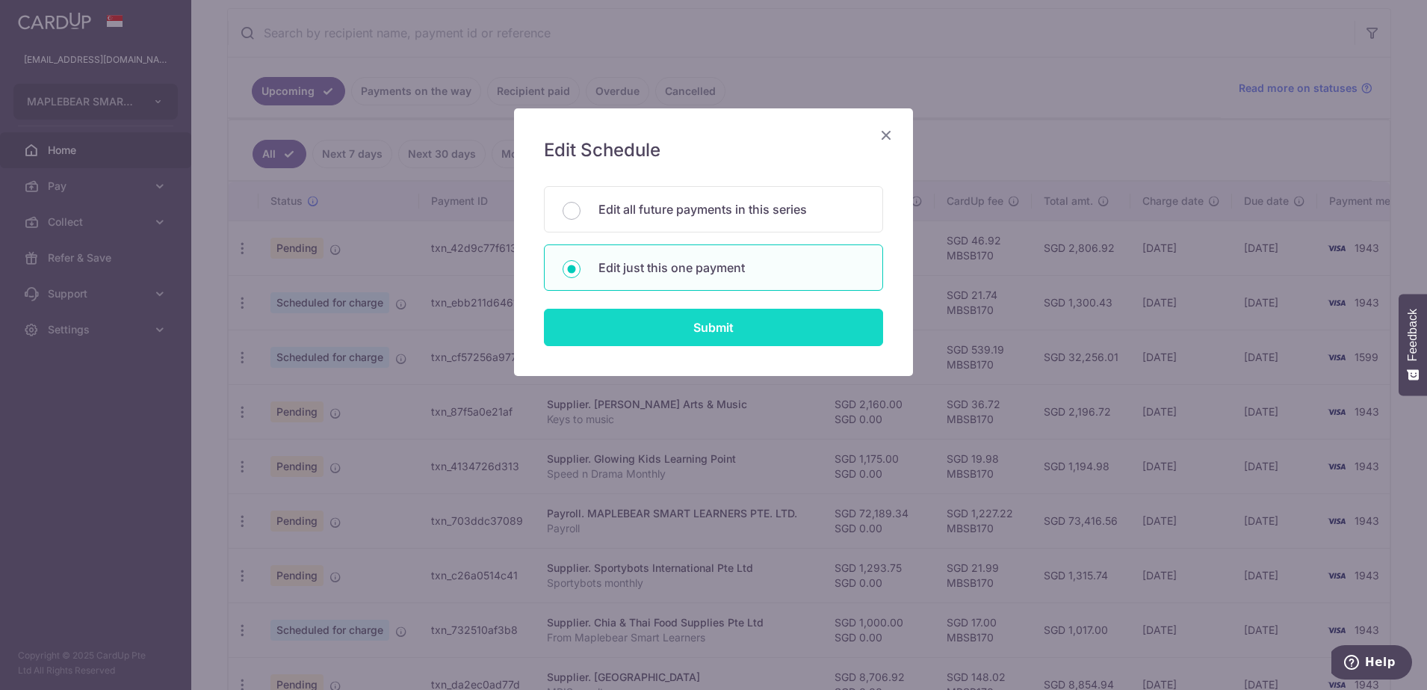
click at [687, 328] on input "Submit" at bounding box center [713, 327] width 339 height 37
radio input "true"
type input "1,293.75"
type input "0.00"
type input "[DATE]"
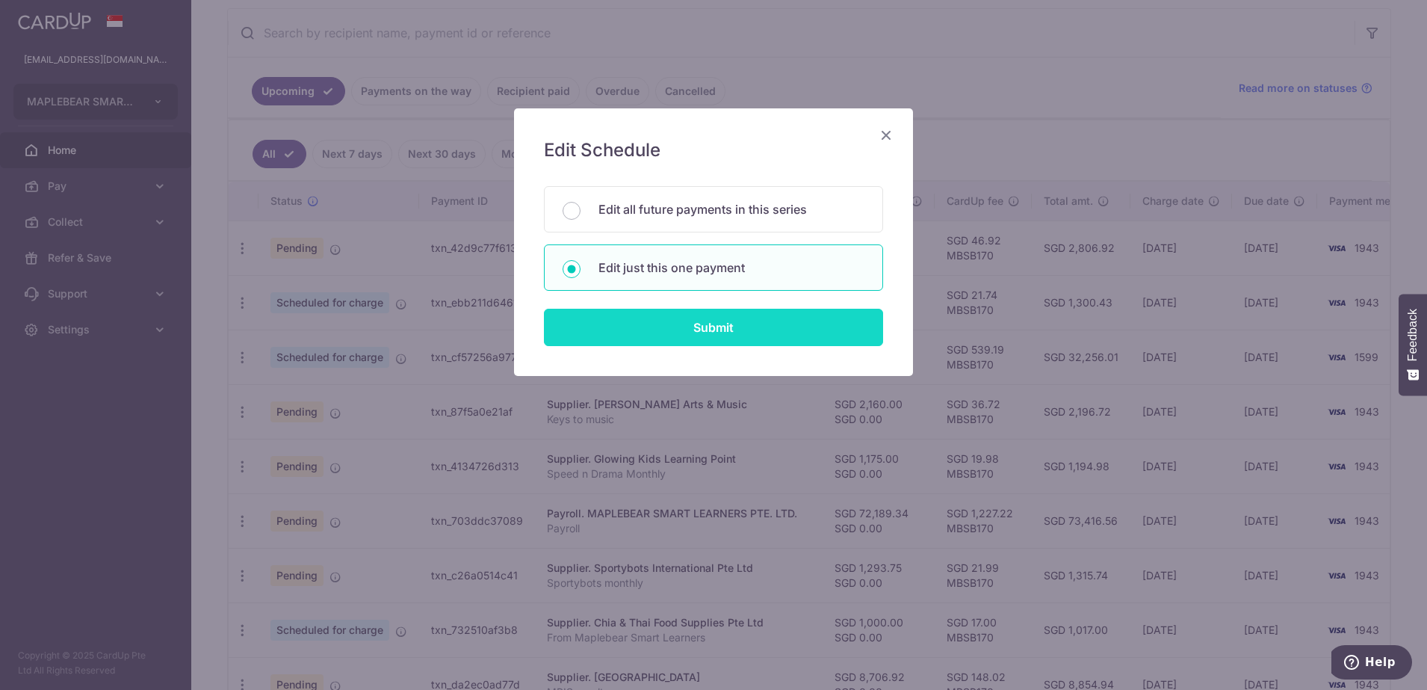
type input "Sportybots monthly"
type input "Sportybots Jul"
type input "MBSB170"
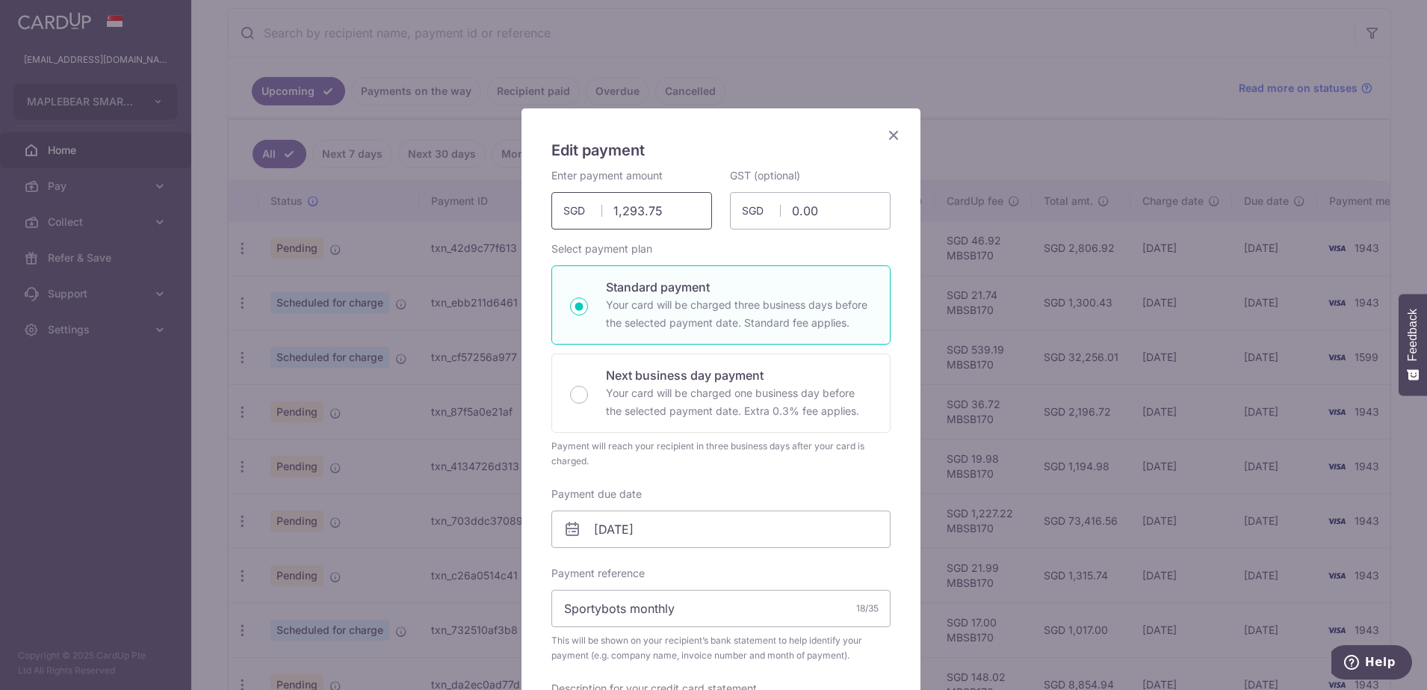
drag, startPoint x: 682, startPoint y: 220, endPoint x: 548, endPoint y: 215, distance: 134.6
click at [551, 215] on input "1,293.75" at bounding box center [631, 210] width 161 height 37
type input "1,437.50"
click at [688, 532] on input "[DATE]" at bounding box center [720, 528] width 339 height 37
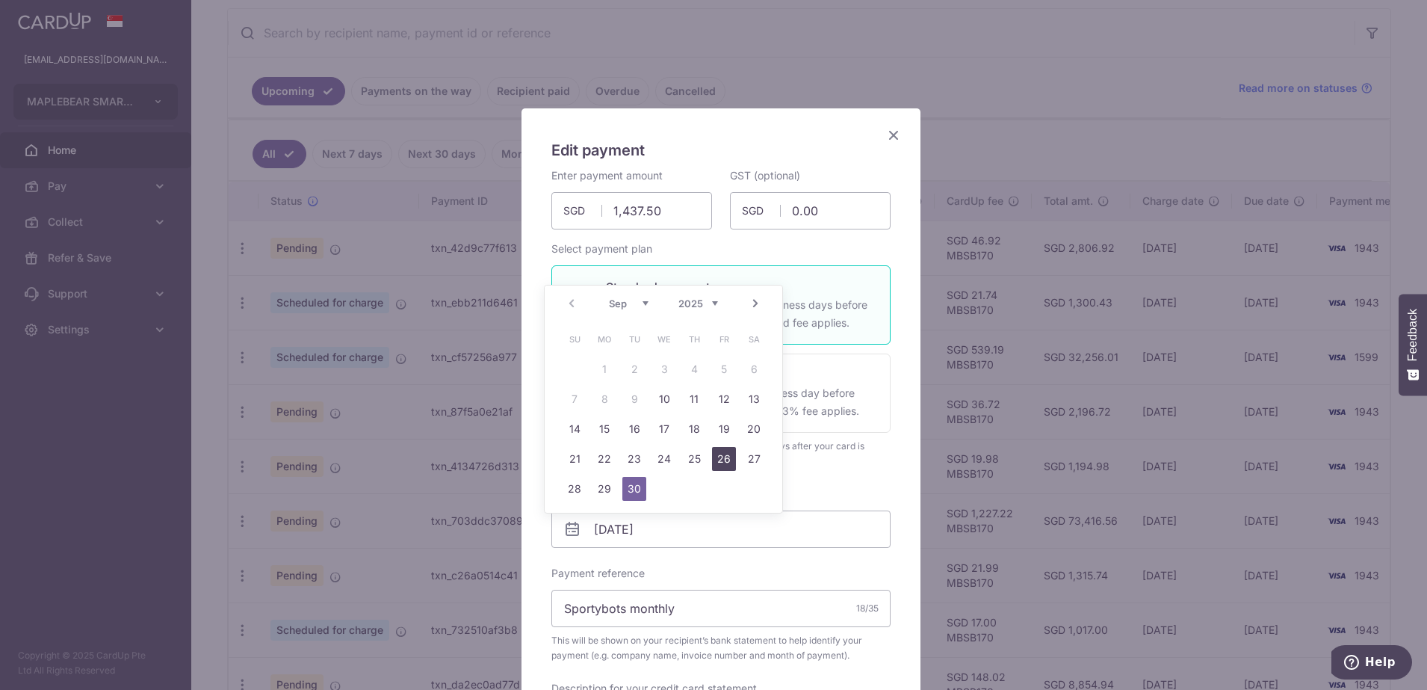
click at [720, 457] on link "26" at bounding box center [724, 459] width 24 height 24
type input "[DATE]"
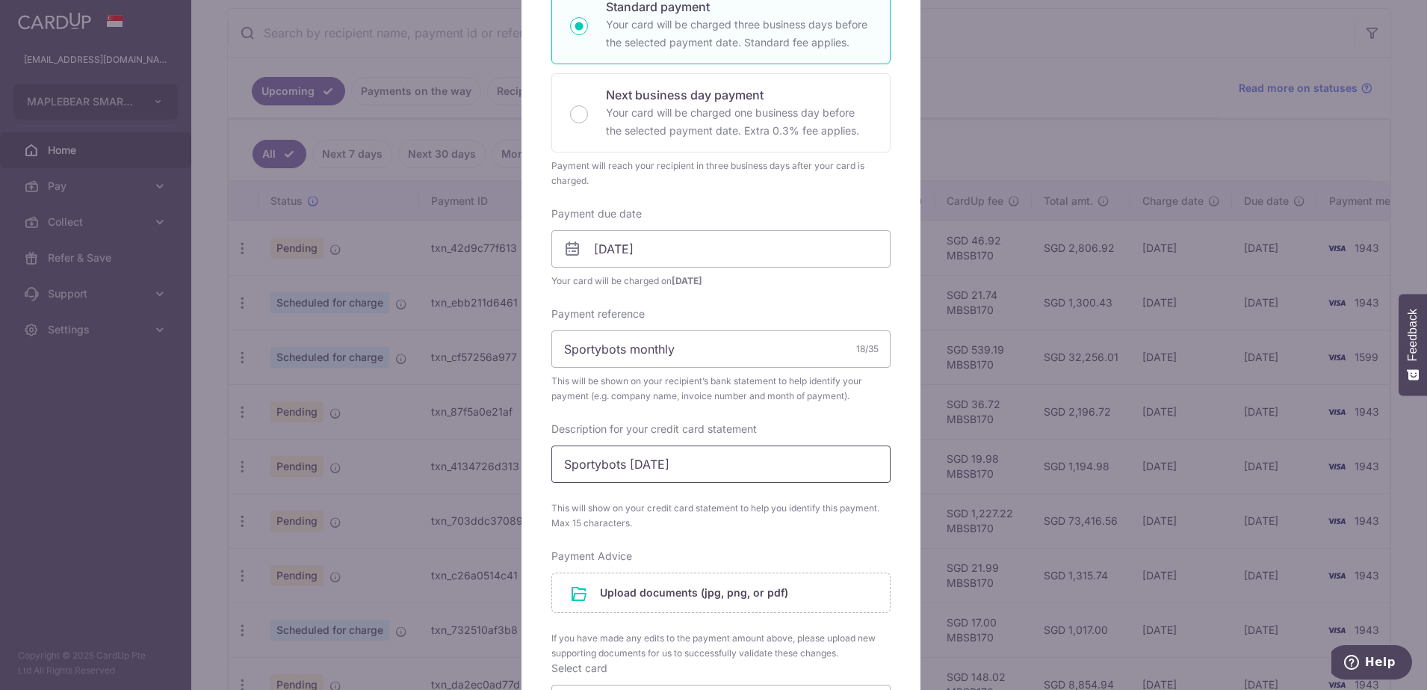
click at [649, 463] on input "Sportybots Jul" at bounding box center [720, 463] width 339 height 37
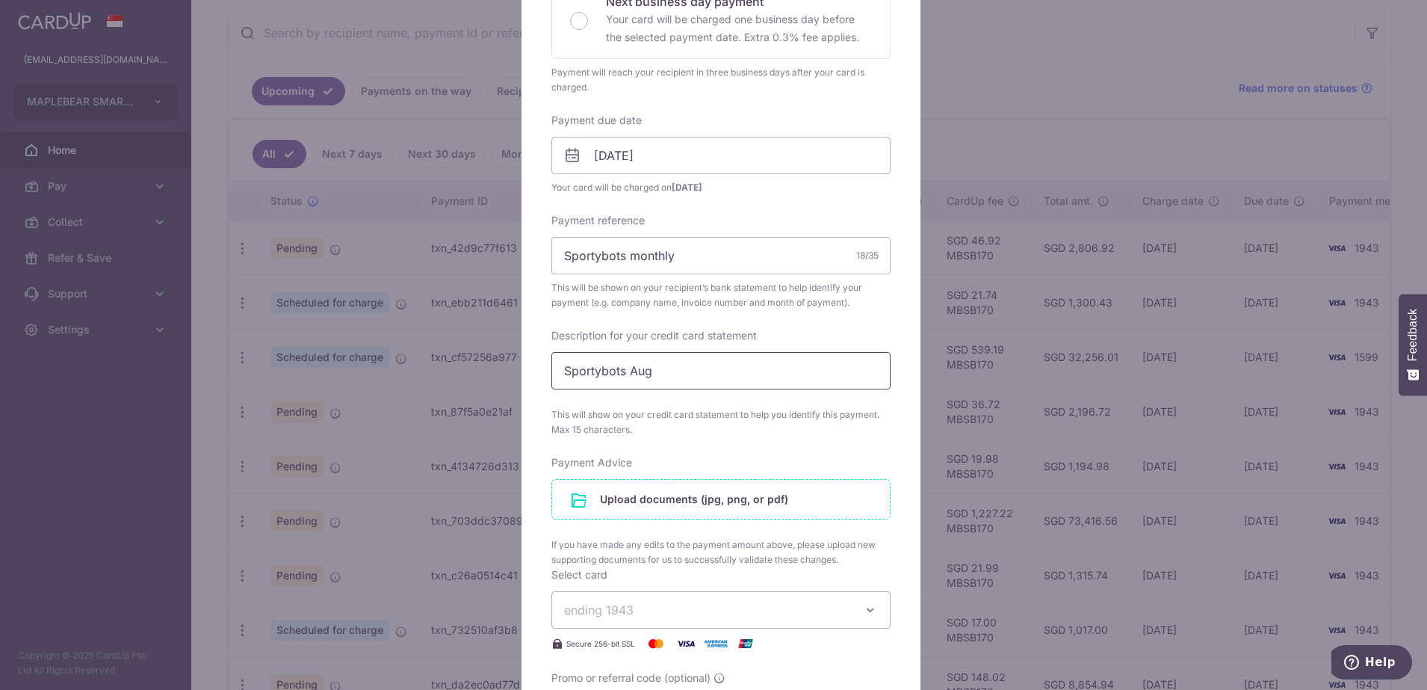
type input "Sportybots Aug"
click at [684, 505] on input "file" at bounding box center [721, 499] width 338 height 39
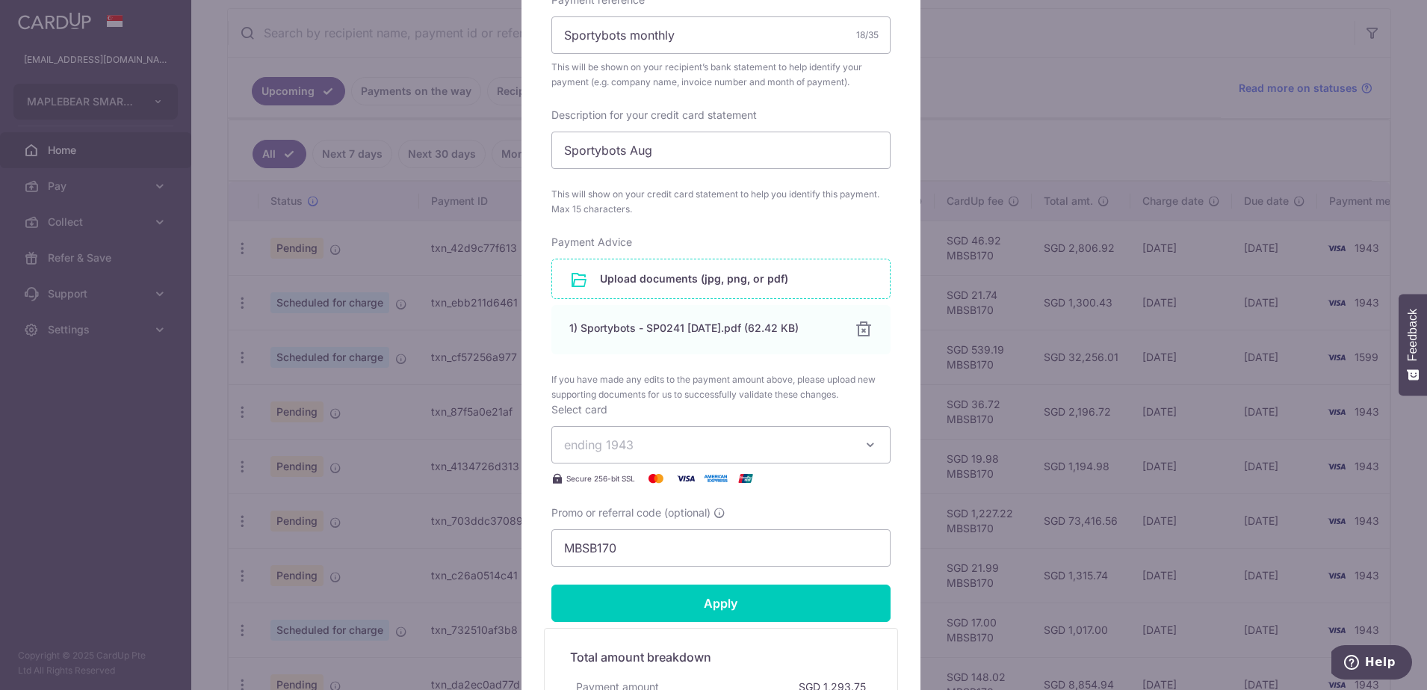
scroll to position [654, 0]
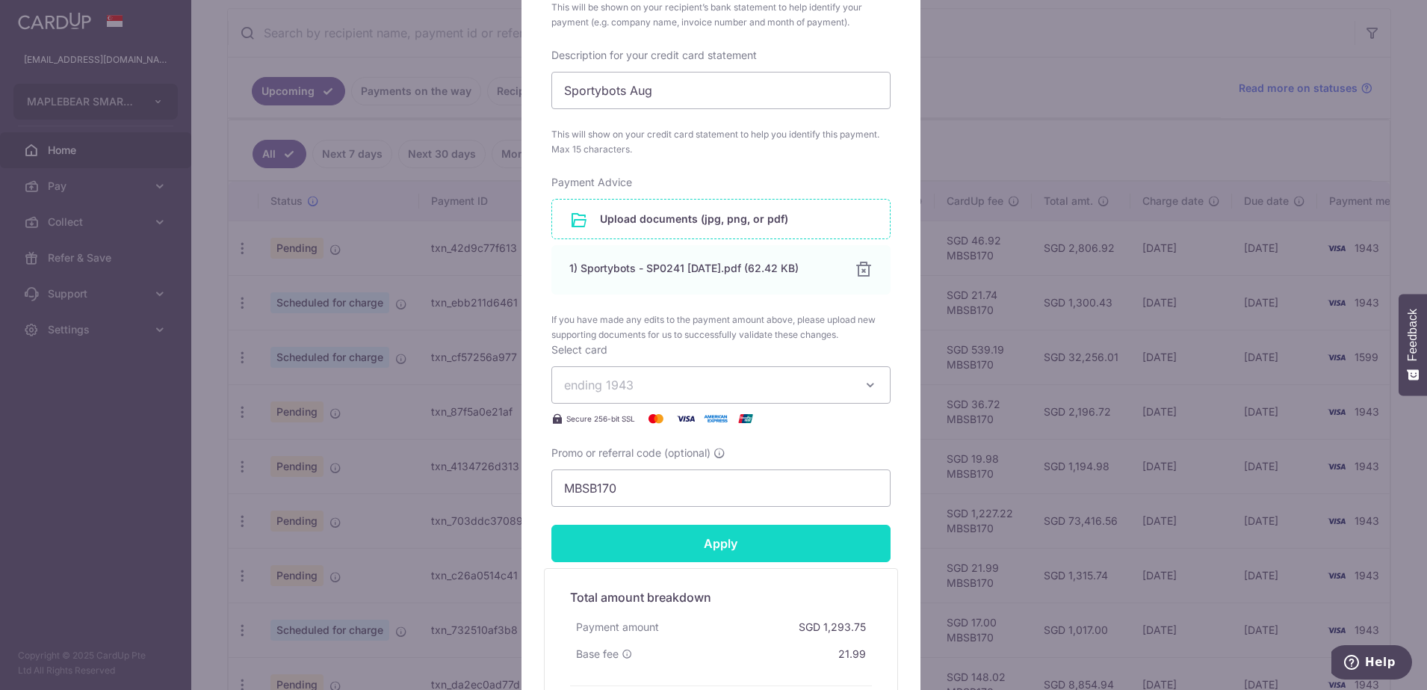
click at [735, 542] on input "Apply" at bounding box center [720, 543] width 339 height 37
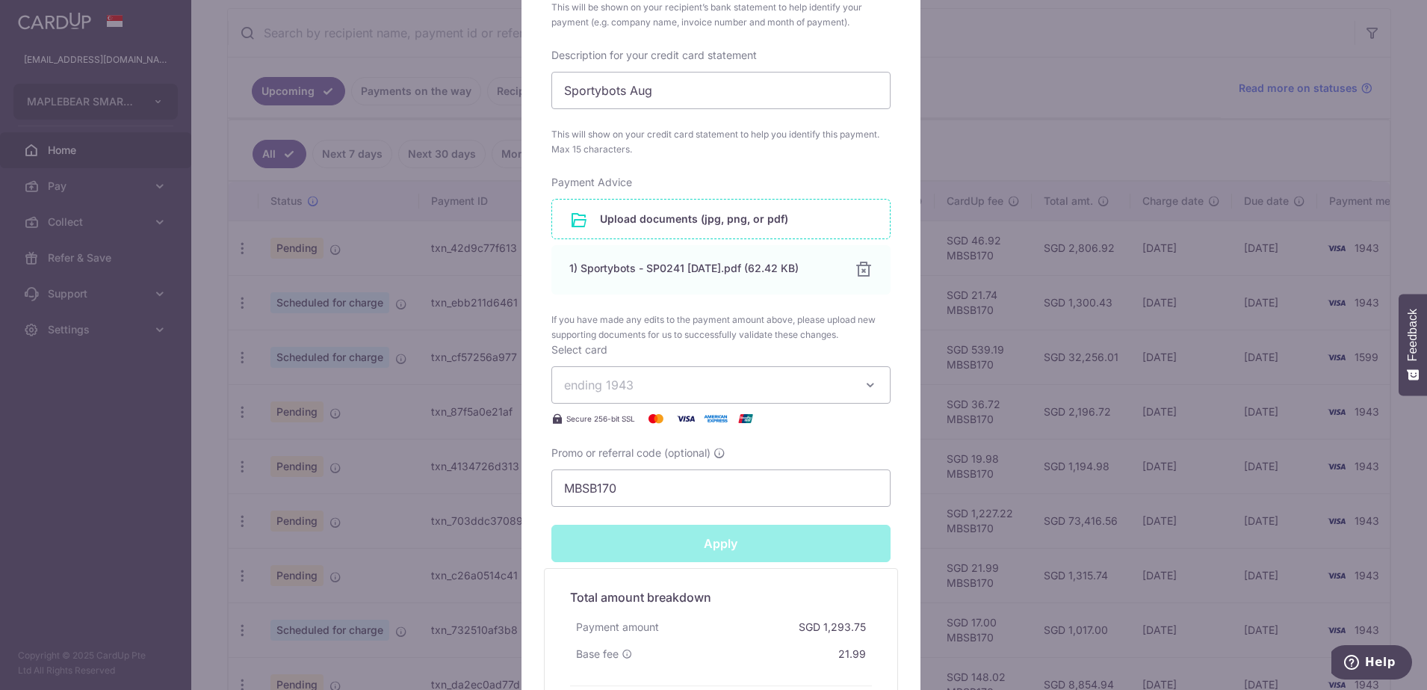
type input "Successfully Applied"
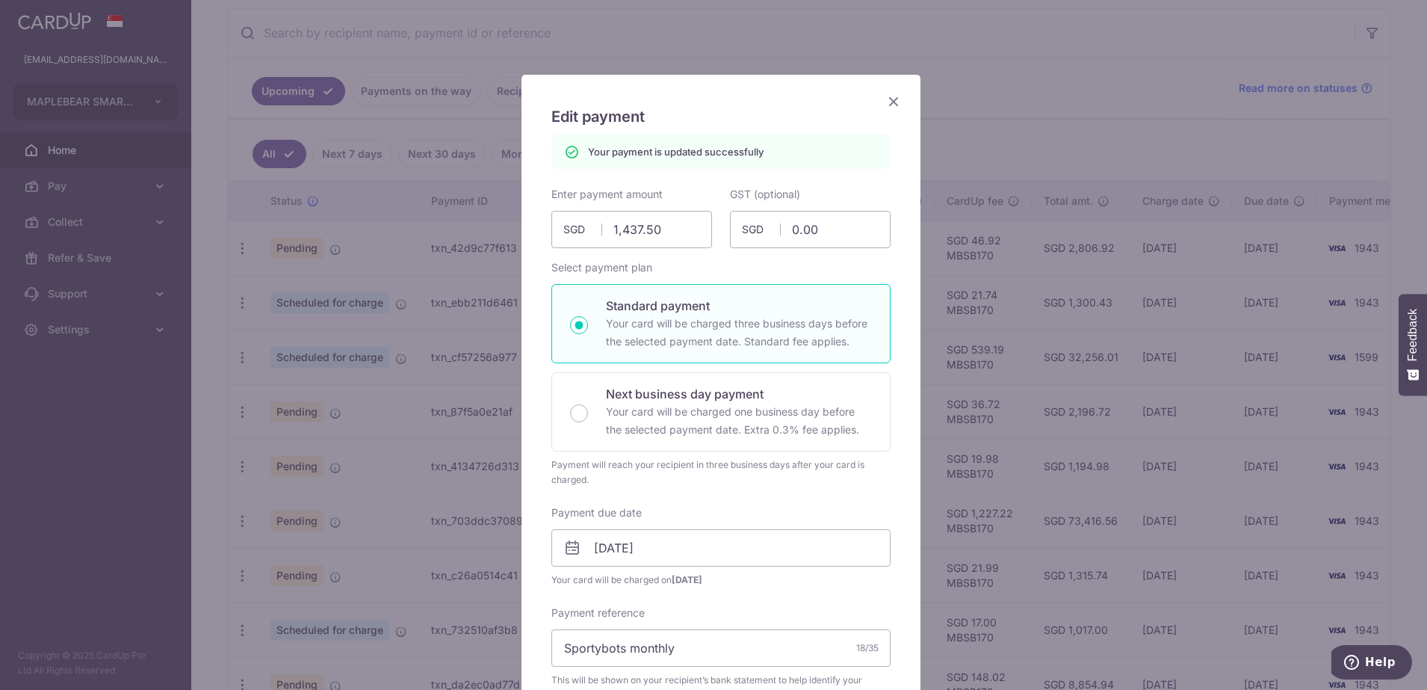
scroll to position [0, 0]
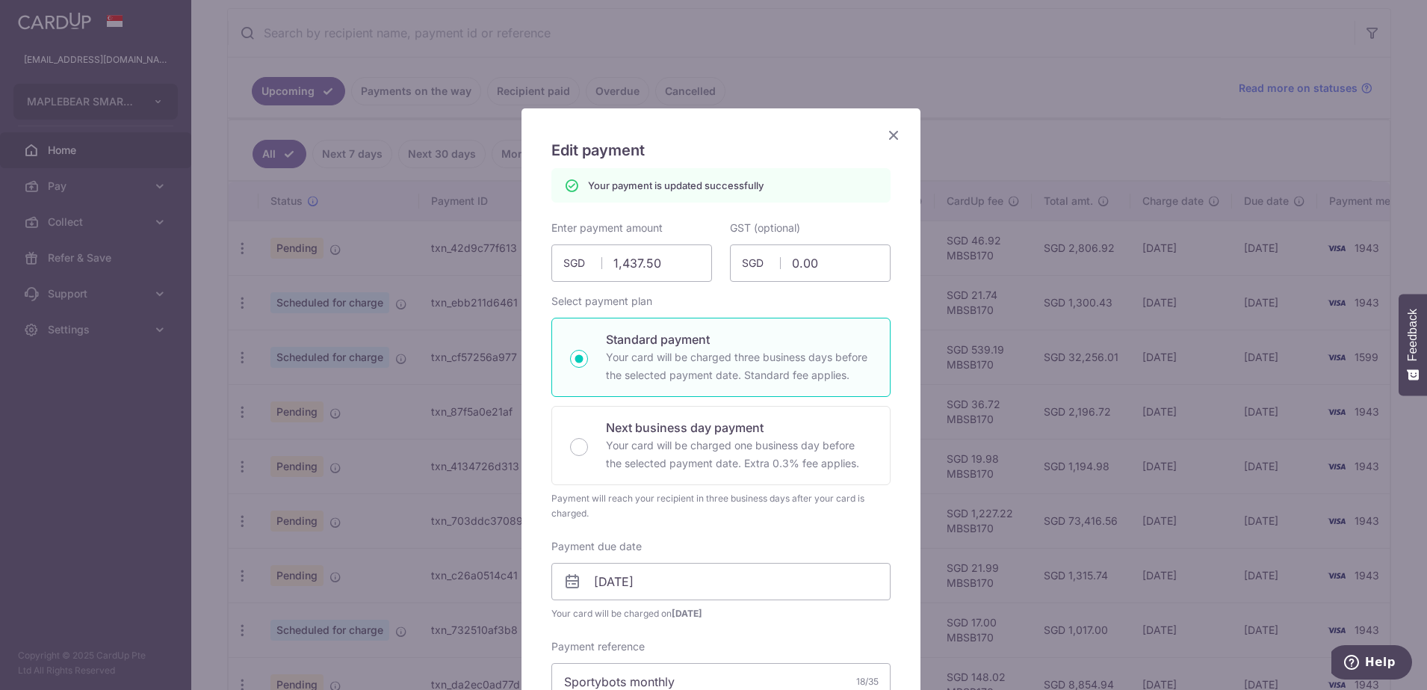
click at [888, 127] on icon "Close" at bounding box center [894, 135] width 18 height 19
